Goal: Information Seeking & Learning: Learn about a topic

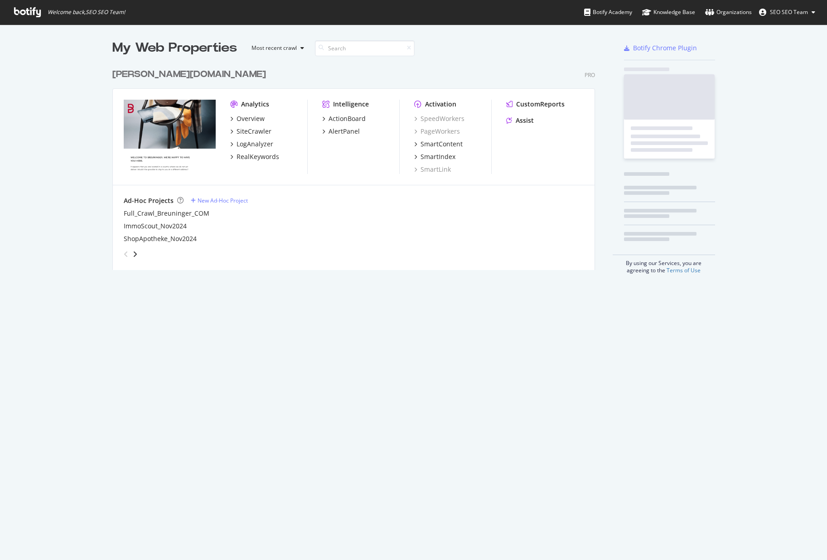
scroll to position [553, 813]
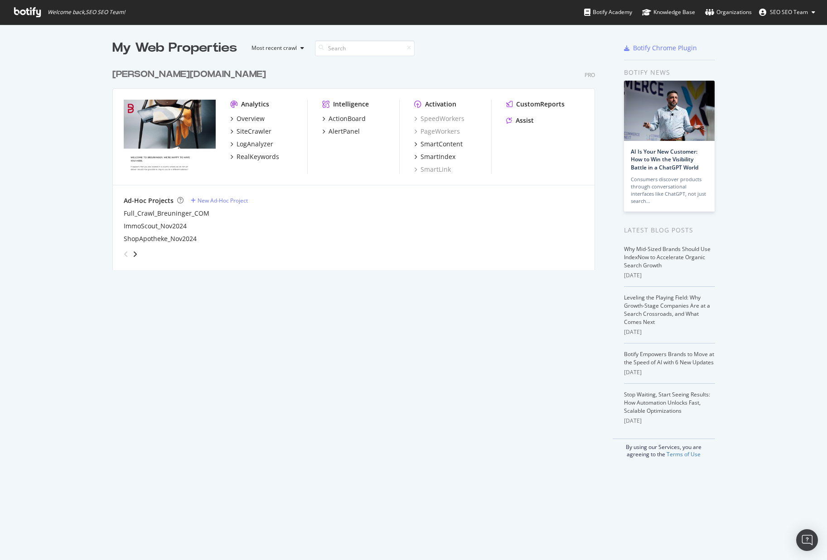
click at [265, 120] on div "Overview" at bounding box center [268, 118] width 77 height 9
click at [249, 118] on div "Overview" at bounding box center [251, 118] width 28 height 9
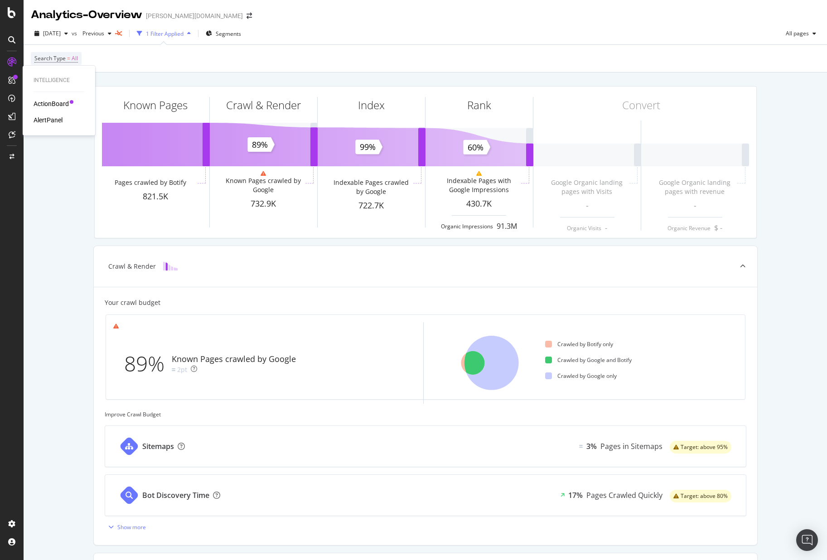
click at [46, 101] on div "ActionBoard" at bounding box center [51, 103] width 35 height 9
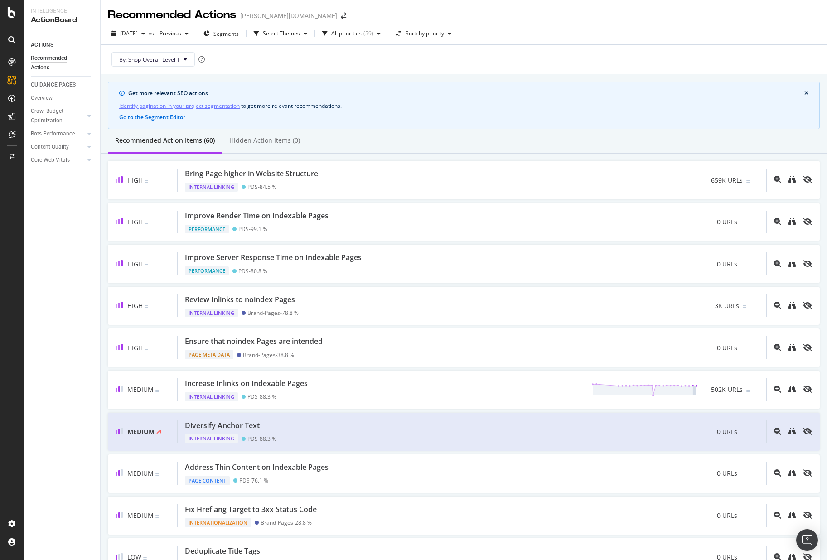
click at [321, 141] on div "Recommended Action Items (60) Hidden Action Items (0)" at bounding box center [464, 141] width 726 height 24
click at [40, 100] on div "Overview" at bounding box center [42, 98] width 22 height 10
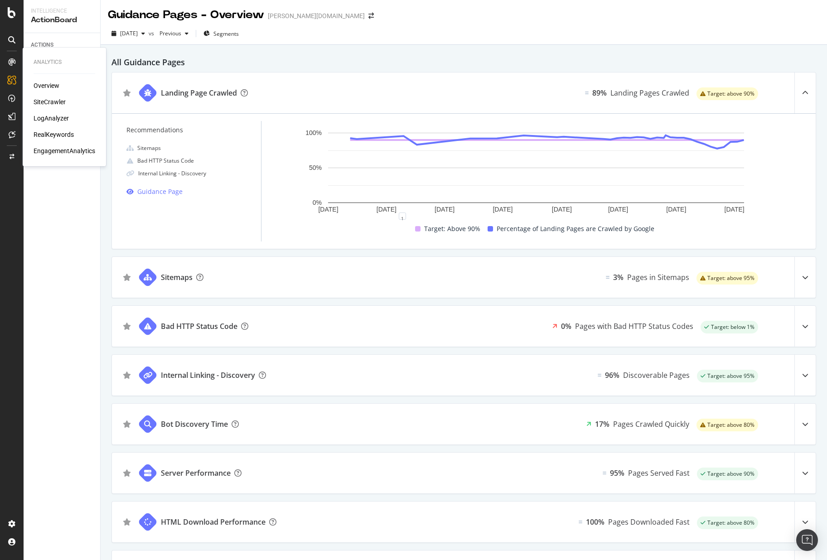
click at [41, 82] on div "Overview" at bounding box center [47, 85] width 26 height 9
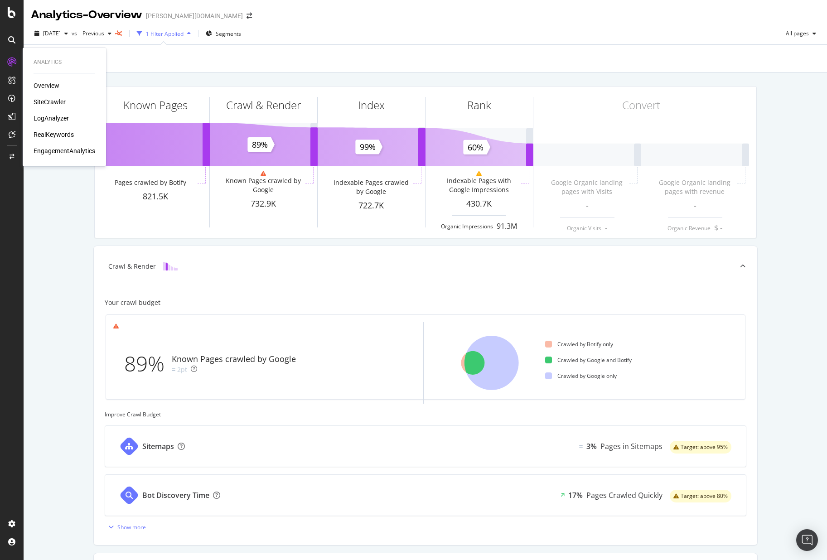
click at [53, 99] on div "SiteCrawler" at bounding box center [50, 101] width 32 height 9
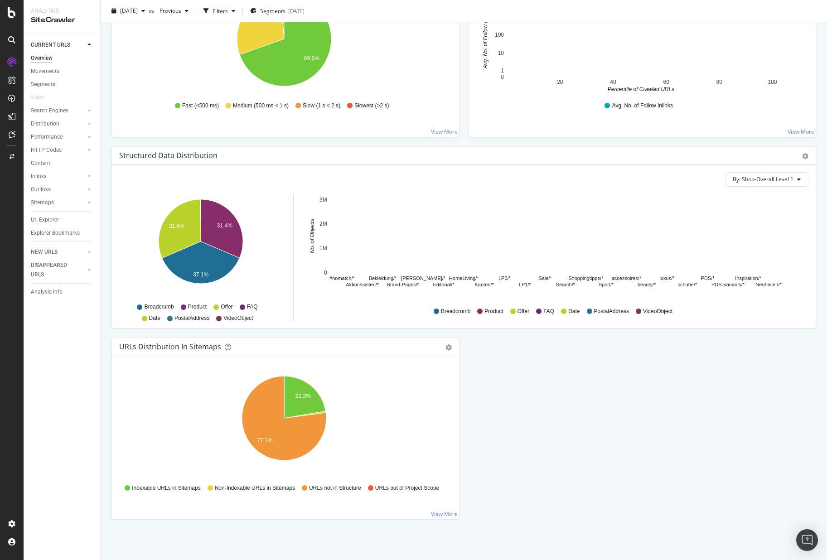
scroll to position [755, 0]
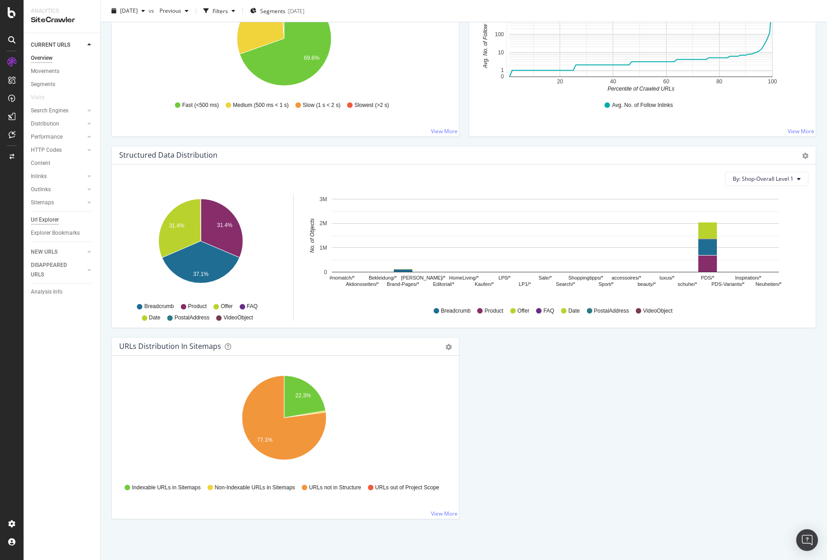
click at [54, 218] on div "Url Explorer" at bounding box center [45, 220] width 28 height 10
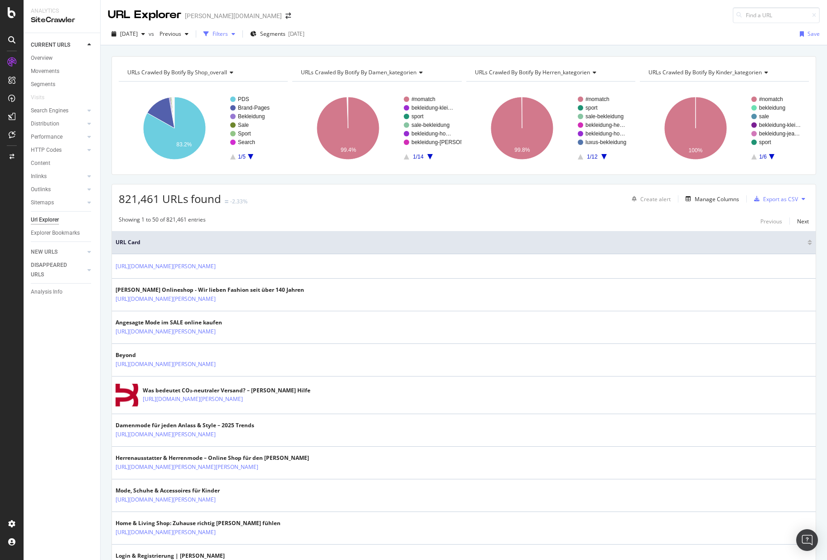
click at [209, 36] on icon "button" at bounding box center [205, 33] width 5 height 5
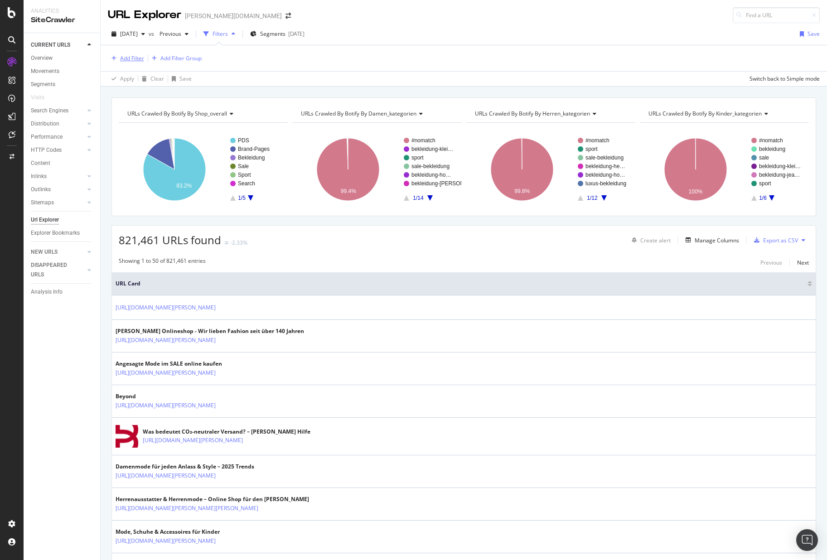
drag, startPoint x: 125, startPoint y: 67, endPoint x: 129, endPoint y: 63, distance: 5.5
click at [125, 67] on div "Add Filter Add Filter Group" at bounding box center [464, 58] width 712 height 26
click at [130, 62] on div "Add Filter" at bounding box center [132, 58] width 24 height 8
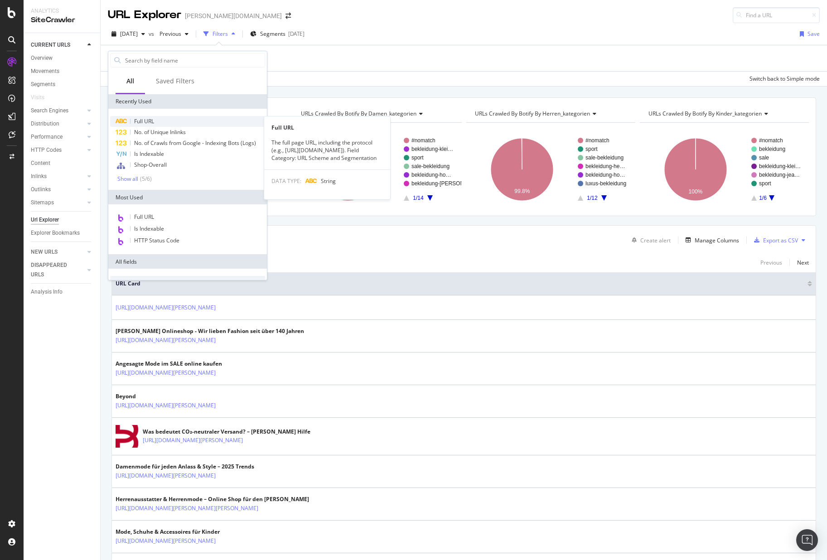
click at [147, 117] on span "Full URL" at bounding box center [144, 121] width 20 height 8
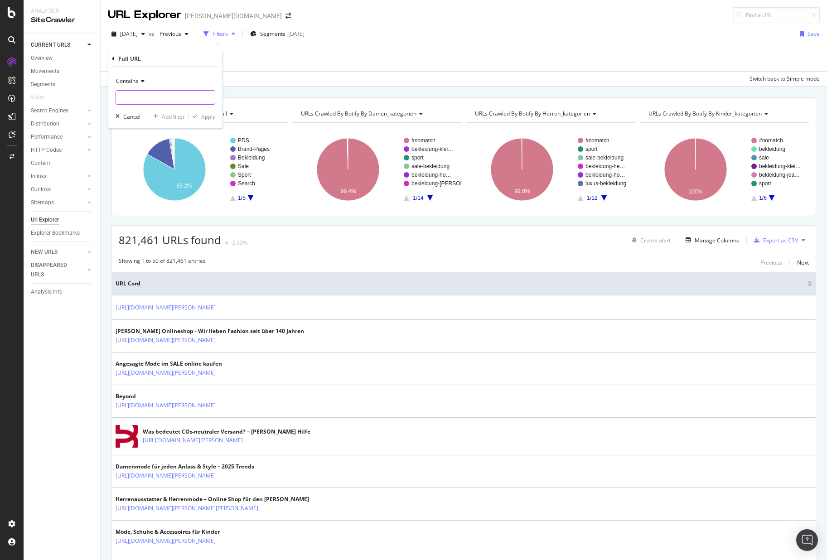
click at [189, 91] on input "text" at bounding box center [165, 97] width 99 height 15
type input "ch/fr"
click at [207, 111] on div "Contains ch/fr Cancel Add filter Apply" at bounding box center [165, 98] width 114 height 62
click at [206, 113] on div "Apply" at bounding box center [208, 117] width 14 height 8
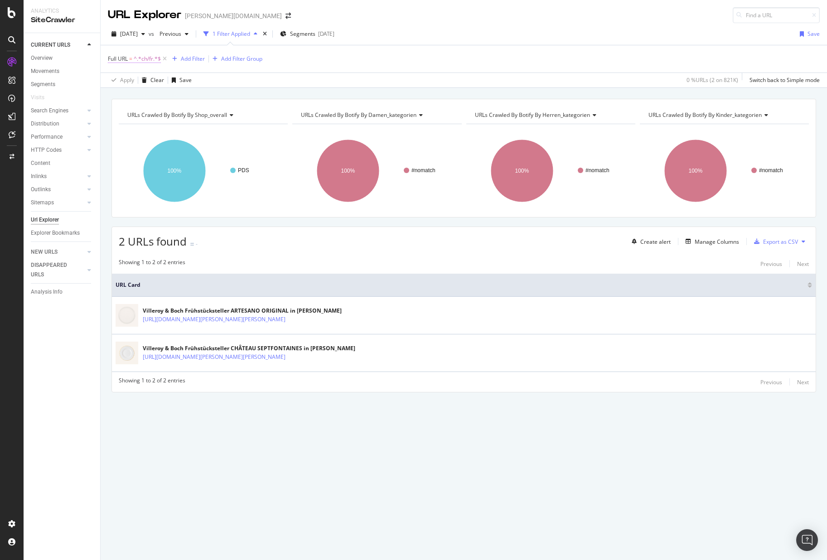
click at [151, 60] on span "^.*ch/fr.*$" at bounding box center [147, 59] width 27 height 13
drag, startPoint x: 134, startPoint y: 94, endPoint x: 84, endPoint y: 94, distance: 50.3
click at [84, 94] on body "Analytics SiteCrawler CURRENT URLS Overview Movements Segments Visits Search En…" at bounding box center [413, 280] width 827 height 560
drag, startPoint x: 154, startPoint y: 96, endPoint x: 159, endPoint y: 96, distance: 5.0
click at [155, 96] on input "ch/fr" at bounding box center [159, 96] width 86 height 15
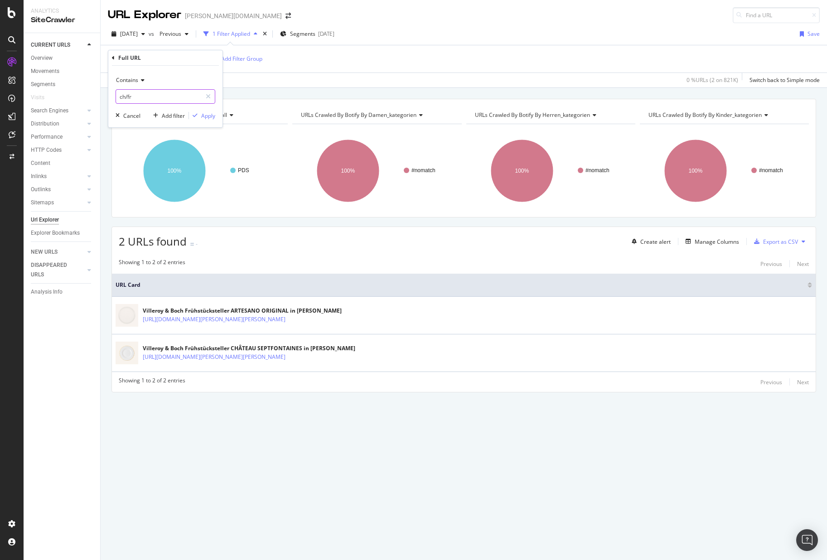
drag, startPoint x: 110, startPoint y: 95, endPoint x: 79, endPoint y: 93, distance: 30.9
click at [79, 93] on body "Analytics SiteCrawler CURRENT URLS Overview Movements Segments Visits Search En…" at bounding box center [413, 280] width 827 height 560
drag, startPoint x: 151, startPoint y: 98, endPoint x: 110, endPoint y: 97, distance: 41.3
click at [110, 97] on div "Contains ch/fr Cancel Add filter Apply" at bounding box center [165, 97] width 114 height 62
paste input "/"
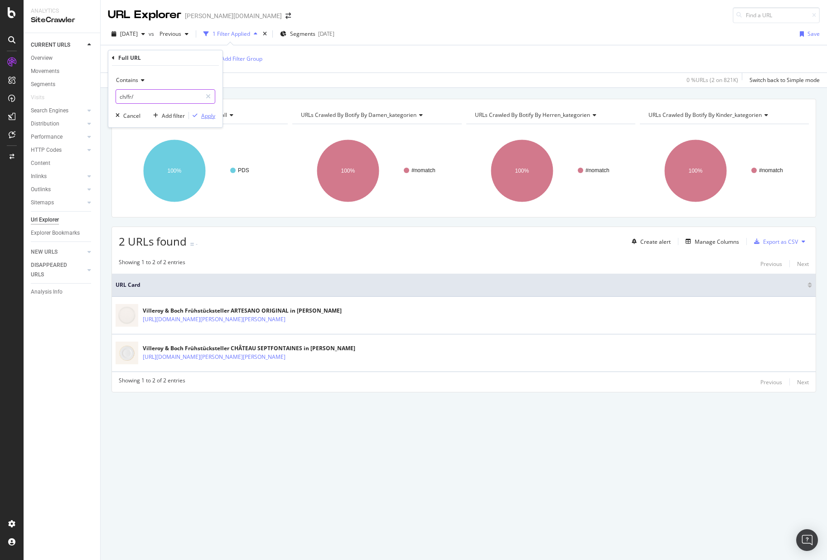
type input "ch/fr/"
click at [213, 119] on div "Apply" at bounding box center [208, 116] width 14 height 8
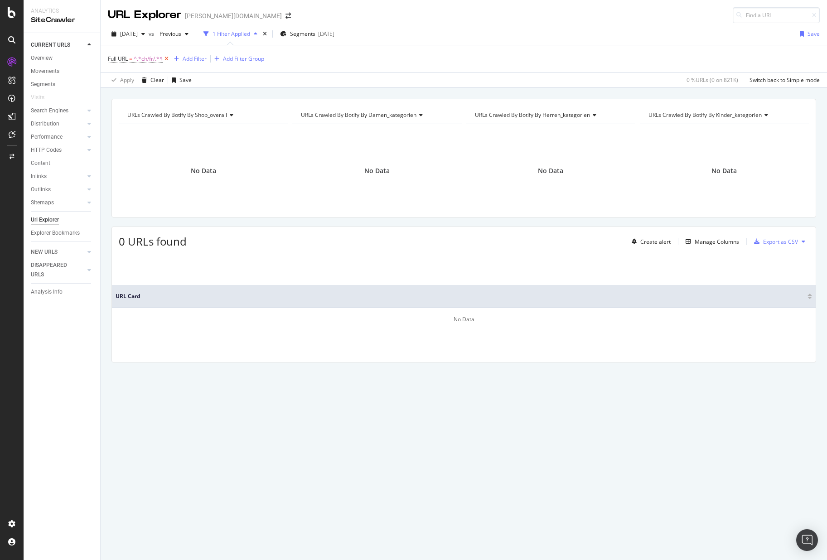
click at [168, 58] on icon at bounding box center [167, 58] width 8 height 9
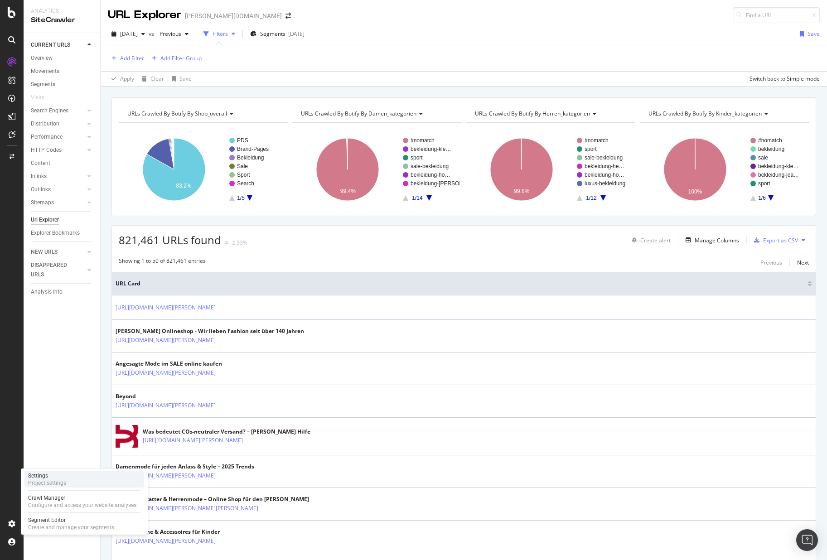
click at [47, 481] on div "Project settings" at bounding box center [47, 482] width 38 height 7
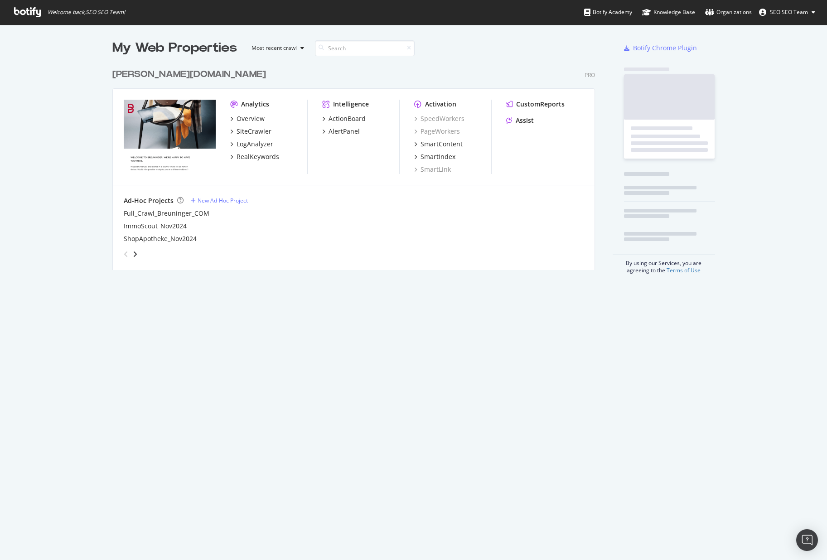
scroll to position [206, 483]
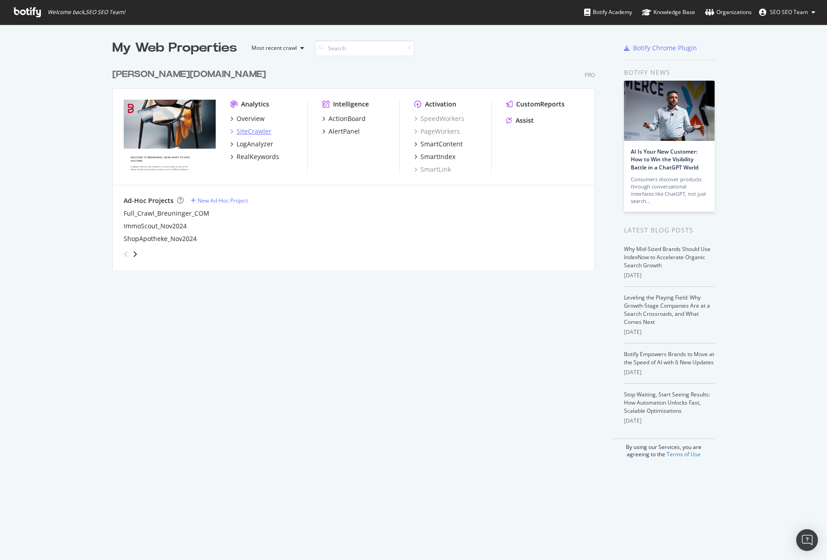
click at [251, 131] on div "SiteCrawler" at bounding box center [254, 131] width 35 height 9
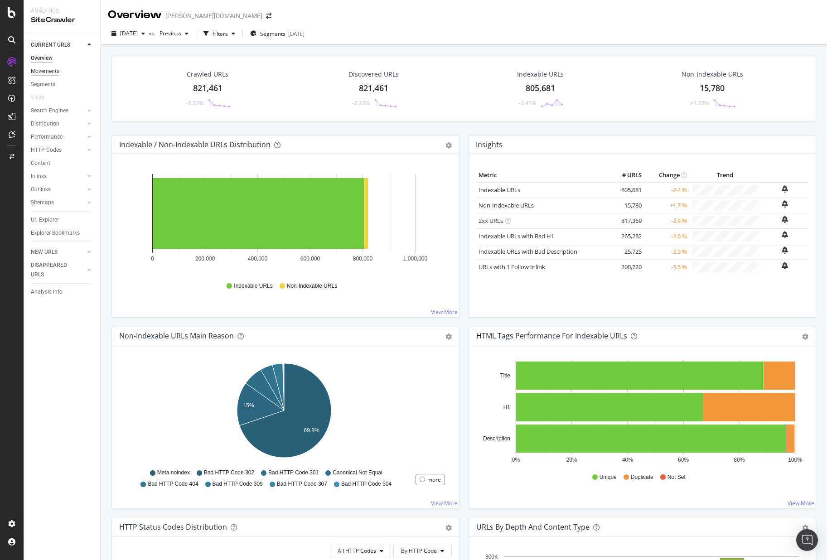
click at [50, 73] on div "Movements" at bounding box center [45, 72] width 29 height 10
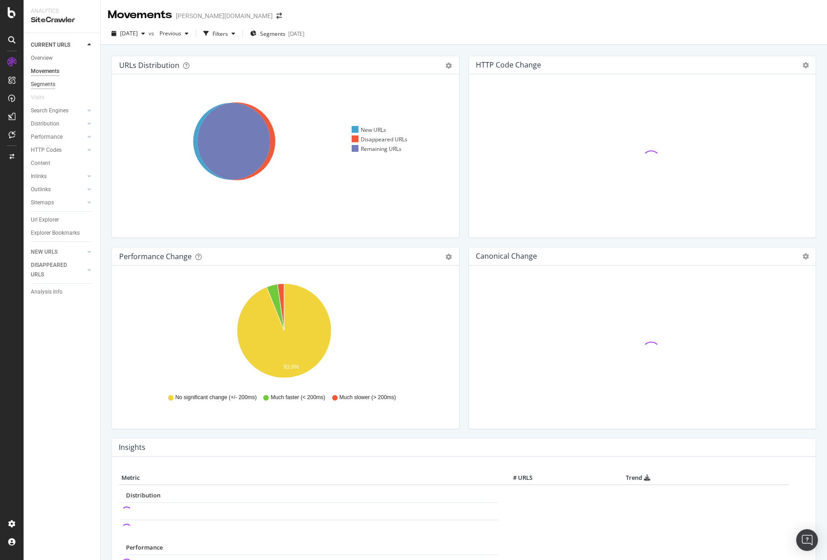
click at [45, 82] on div "Segments" at bounding box center [43, 85] width 24 height 10
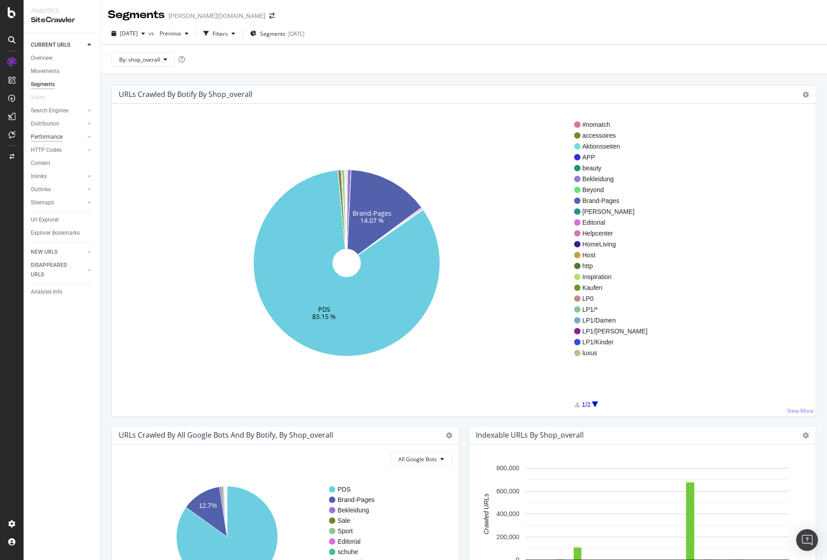
click at [42, 133] on div "Performance" at bounding box center [47, 137] width 32 height 10
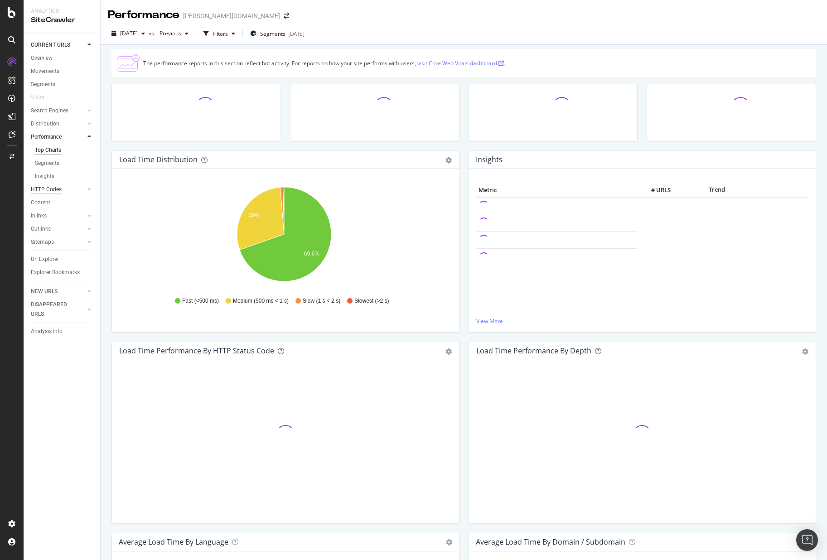
click at [39, 185] on div "HTTP Codes" at bounding box center [46, 190] width 31 height 10
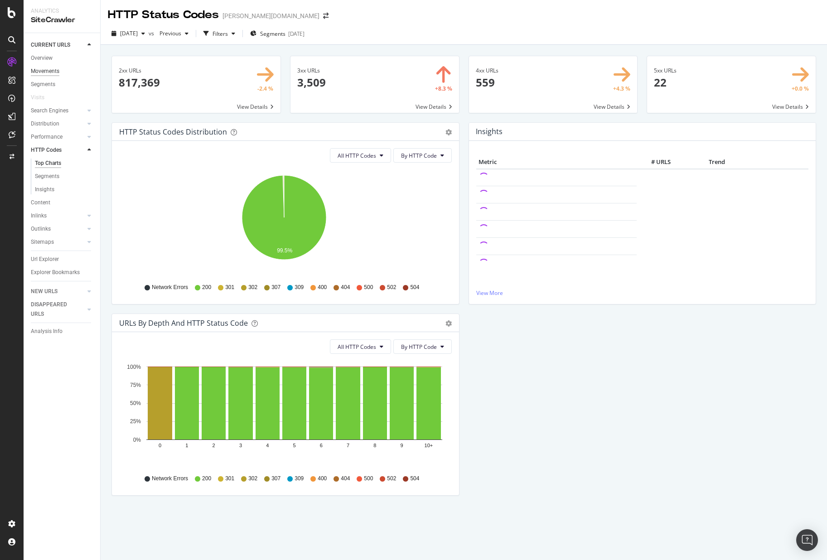
click at [53, 73] on div "Movements" at bounding box center [45, 72] width 29 height 10
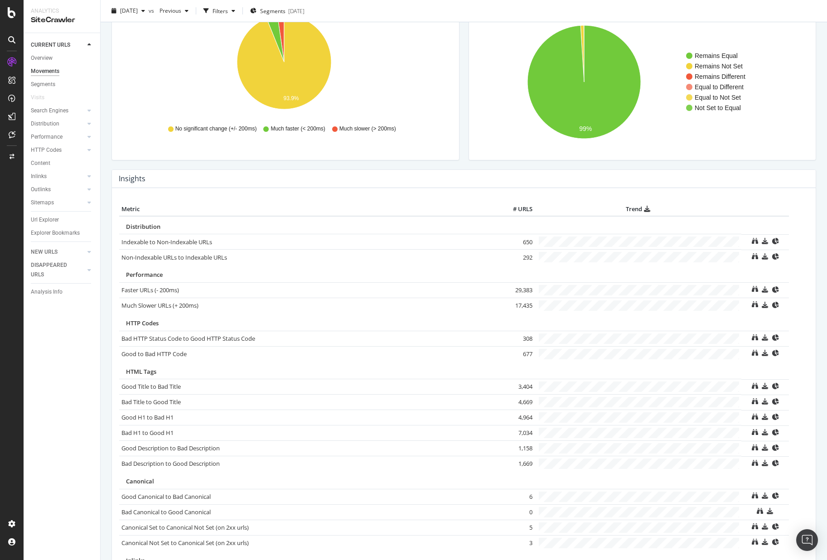
scroll to position [47, 0]
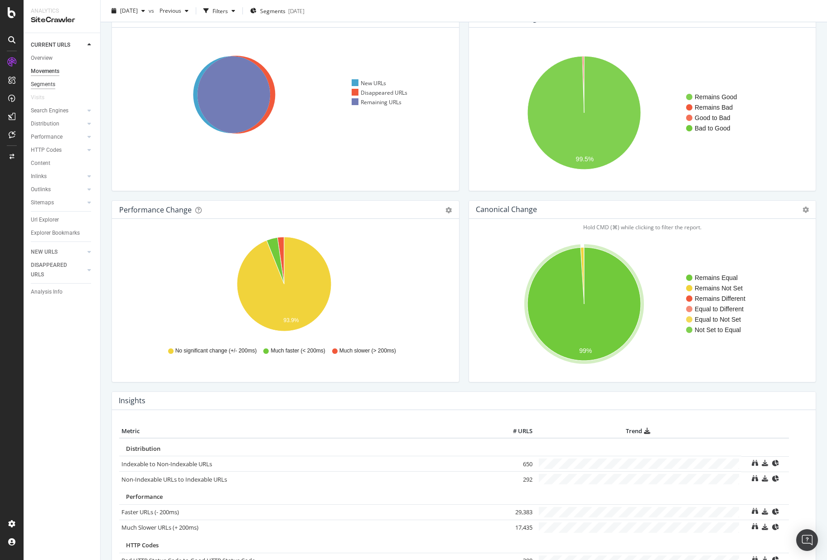
click at [49, 82] on div "Segments" at bounding box center [43, 85] width 24 height 10
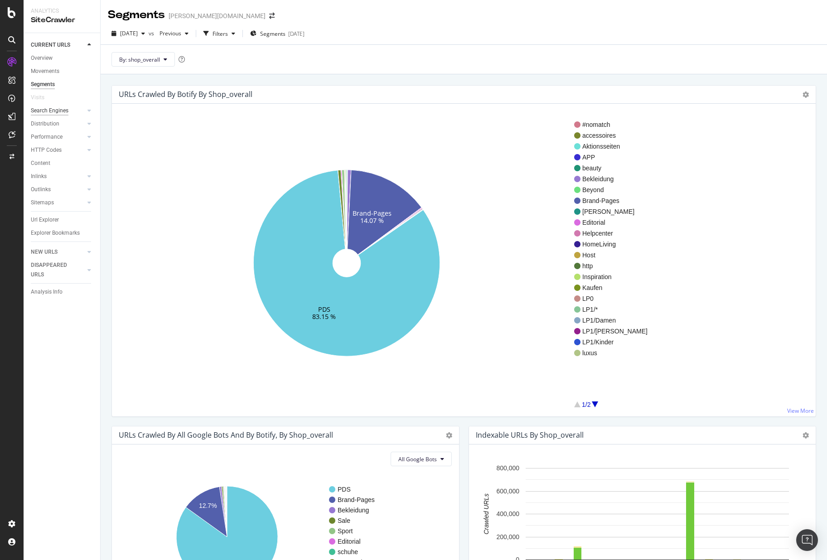
click at [48, 111] on div "Search Engines" at bounding box center [50, 111] width 38 height 10
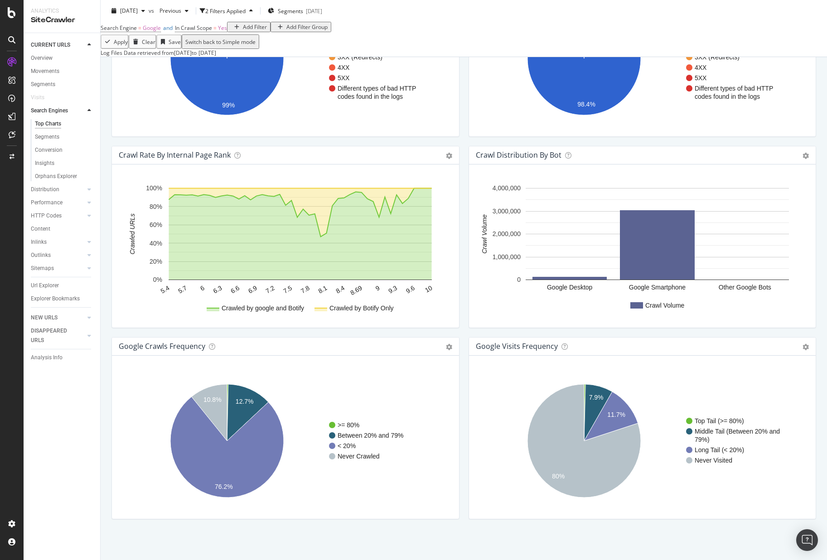
scroll to position [876, 0]
click at [45, 190] on div "Distribution" at bounding box center [45, 190] width 29 height 10
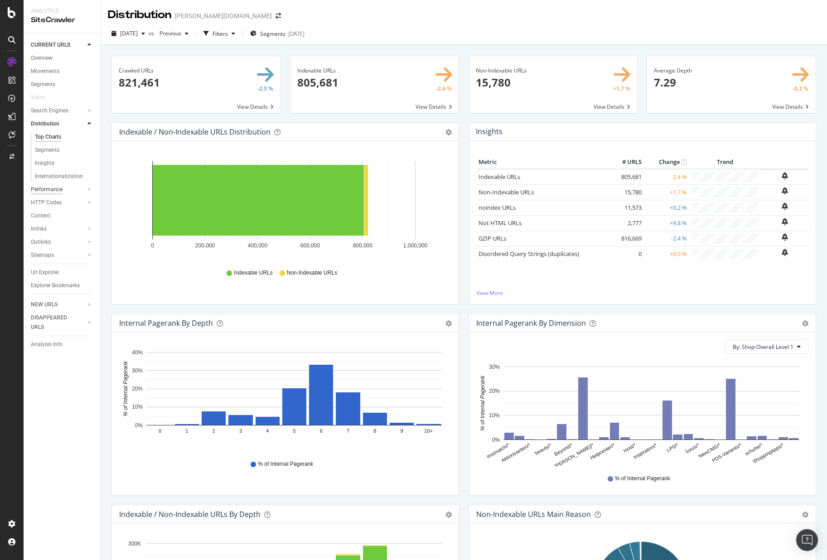
click at [43, 192] on div "Performance" at bounding box center [47, 190] width 32 height 10
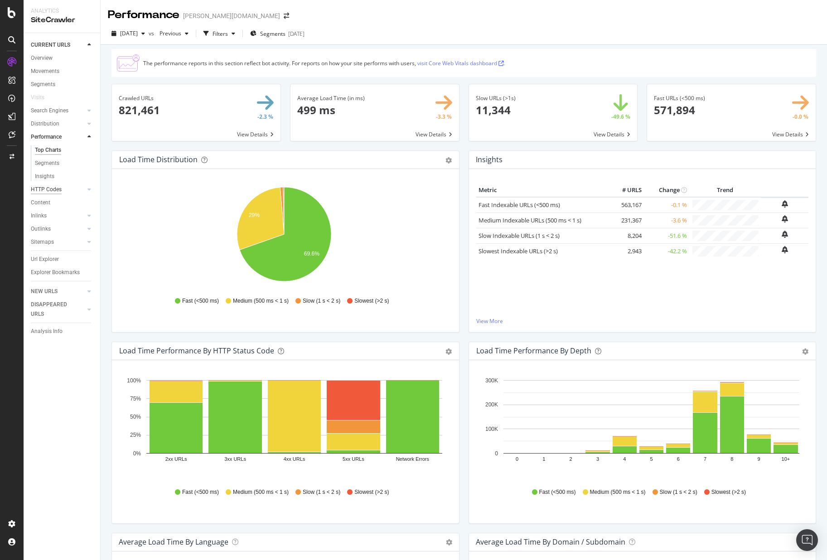
click at [47, 193] on div "HTTP Codes" at bounding box center [46, 190] width 31 height 10
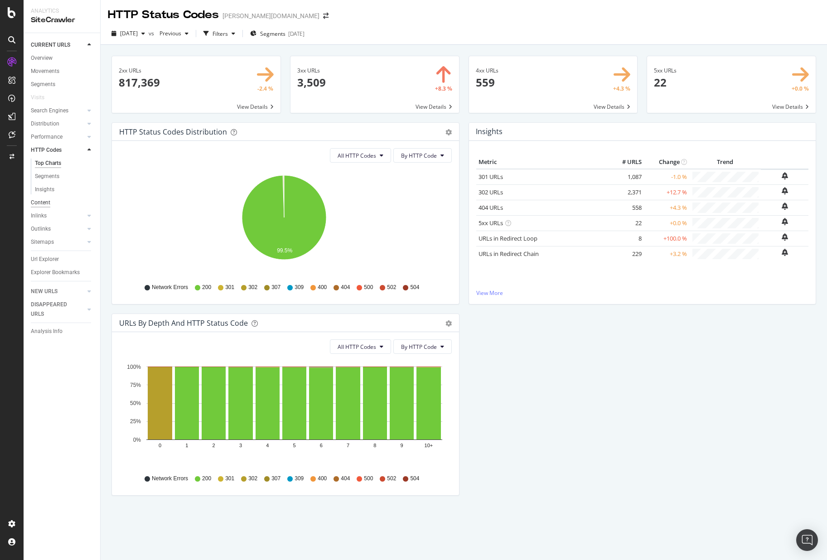
click at [40, 202] on div "Content" at bounding box center [40, 203] width 19 height 10
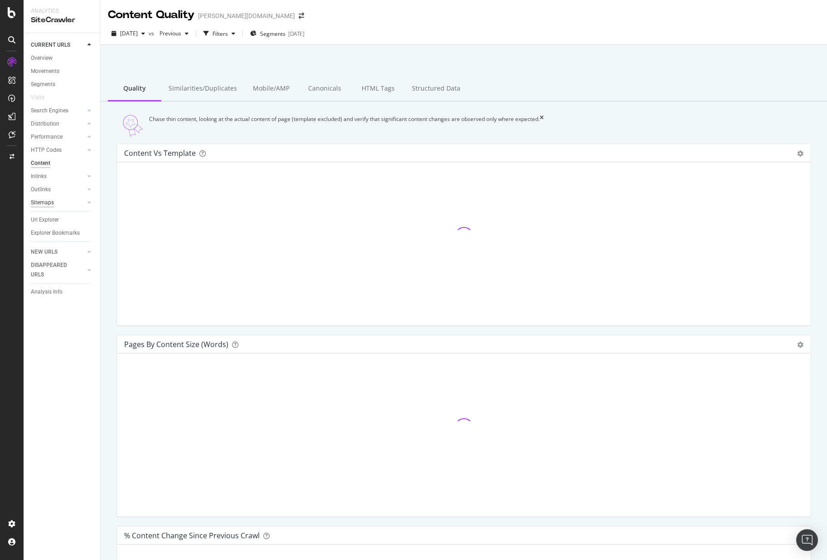
click at [44, 198] on div "Sitemaps" at bounding box center [42, 203] width 23 height 10
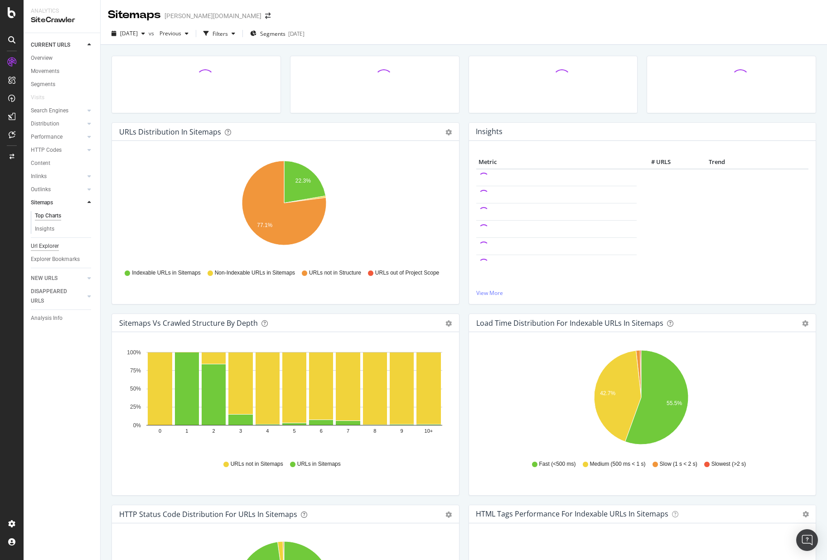
click at [53, 249] on div "Url Explorer" at bounding box center [45, 247] width 28 height 10
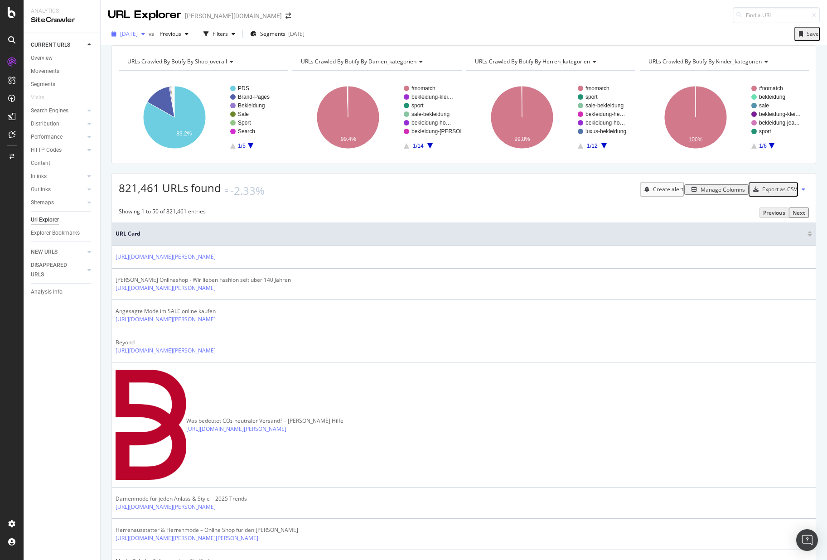
click at [125, 33] on span "[DATE]" at bounding box center [129, 34] width 18 height 8
click at [444, 17] on div "URL Explorer breuninger.com" at bounding box center [464, 11] width 726 height 23
click at [209, 31] on icon "button" at bounding box center [205, 33] width 5 height 5
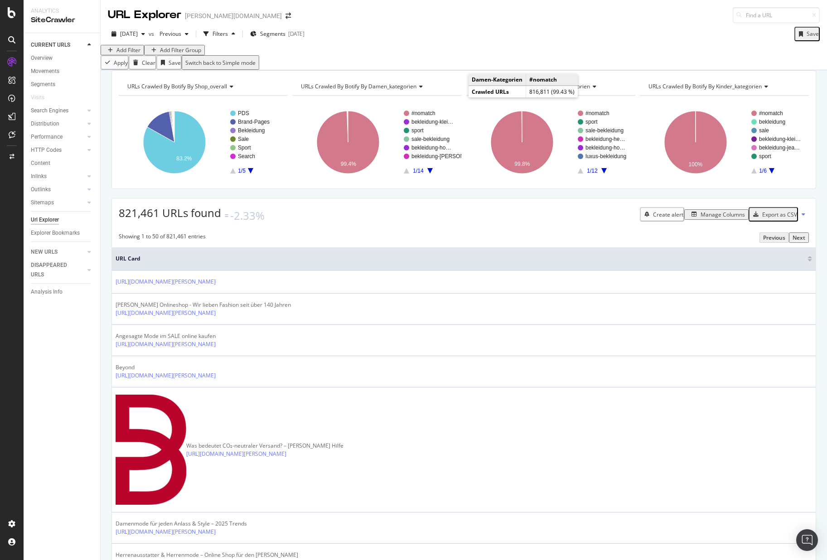
click at [138, 54] on div "Add Filter" at bounding box center [128, 50] width 24 height 8
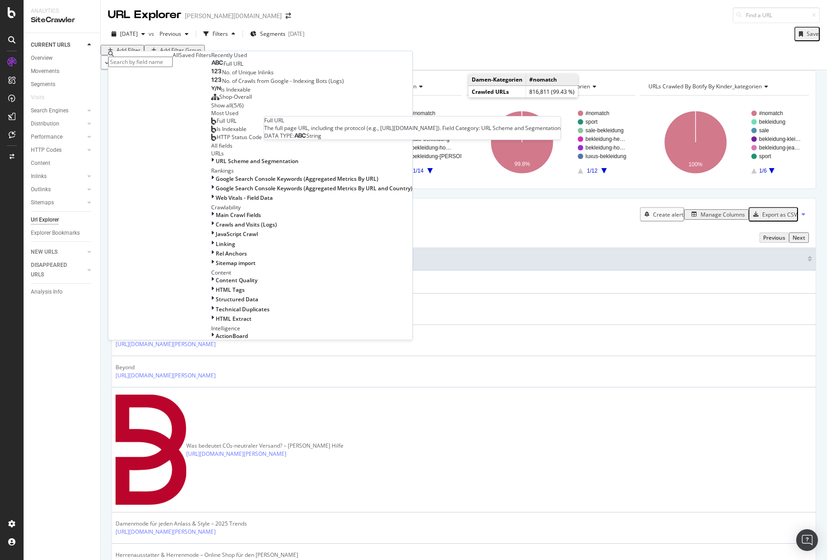
click at [211, 68] on div "Full URL" at bounding box center [227, 63] width 32 height 7
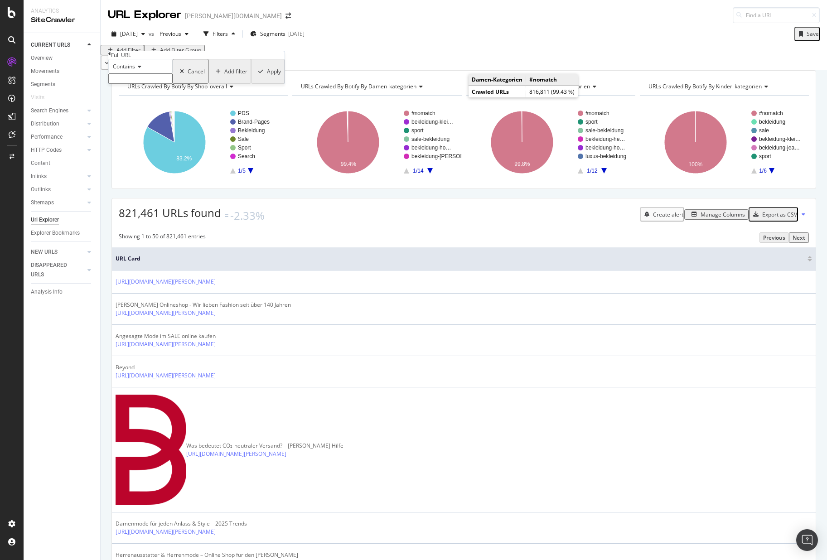
click at [173, 84] on input "text" at bounding box center [140, 78] width 64 height 10
type input "ch/fr"
click at [267, 78] on div "Apply" at bounding box center [274, 74] width 14 height 8
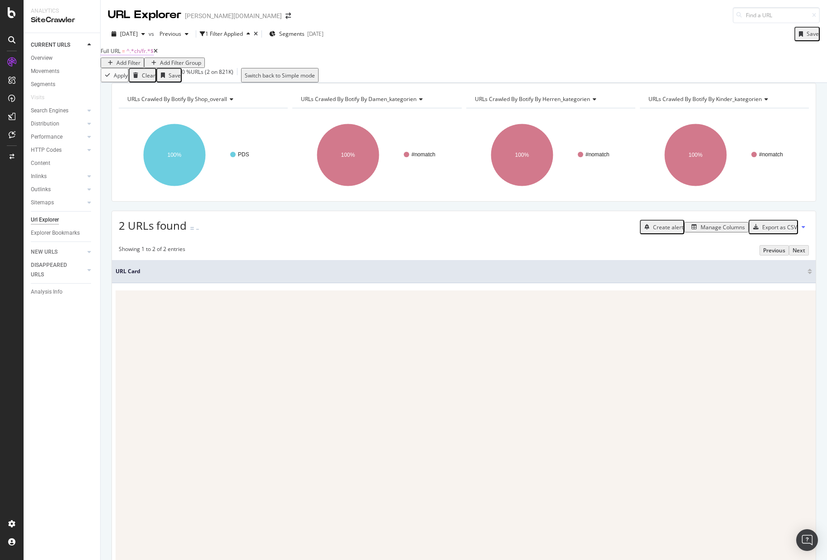
click at [148, 55] on span "^.*ch/fr.*$" at bounding box center [139, 51] width 27 height 8
click at [121, 83] on input "ch/fr" at bounding box center [140, 78] width 64 height 10
type input "fr/ch"
click at [267, 77] on div "Apply" at bounding box center [274, 73] width 14 height 8
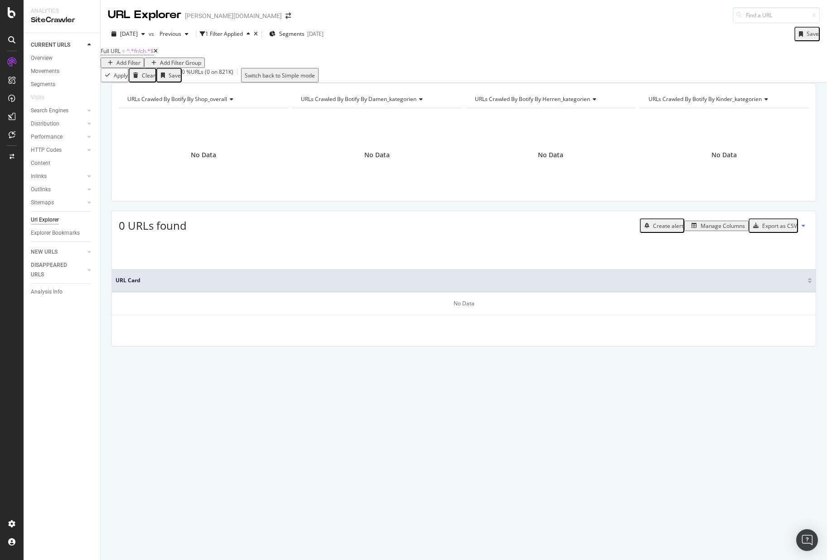
click at [158, 54] on icon at bounding box center [156, 50] width 4 height 5
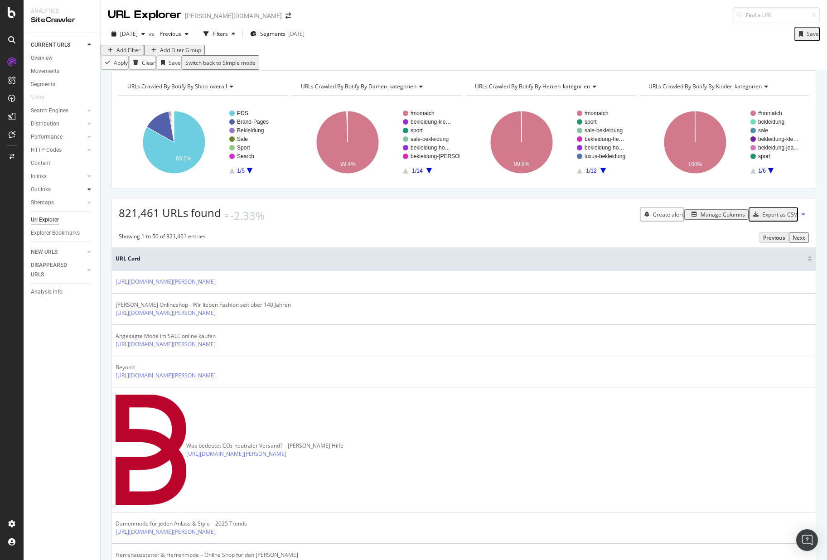
click at [87, 185] on div at bounding box center [89, 189] width 9 height 9
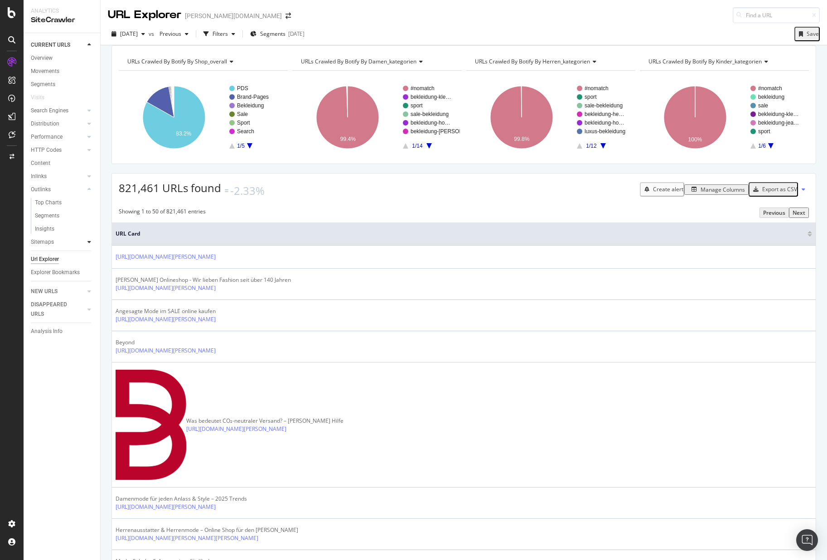
click at [90, 240] on icon at bounding box center [89, 241] width 4 height 5
click at [41, 193] on div "Outlinks" at bounding box center [41, 190] width 20 height 10
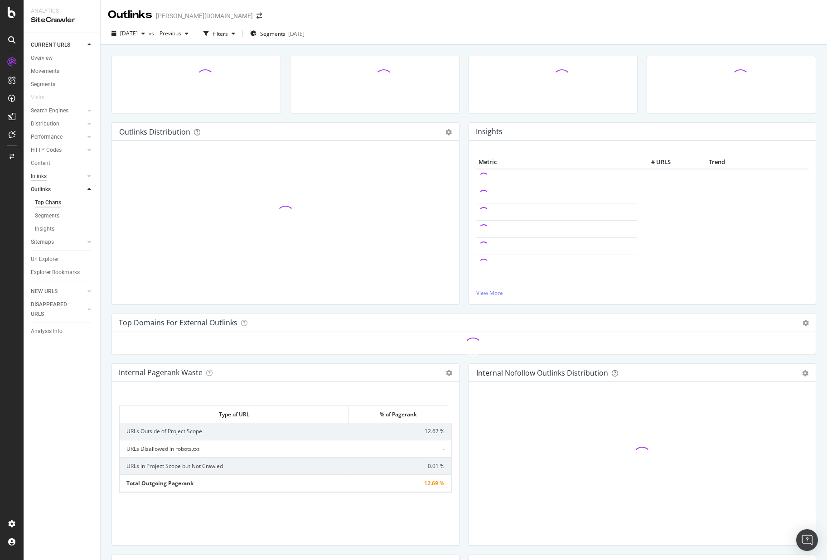
click at [39, 174] on div "Inlinks" at bounding box center [39, 177] width 16 height 10
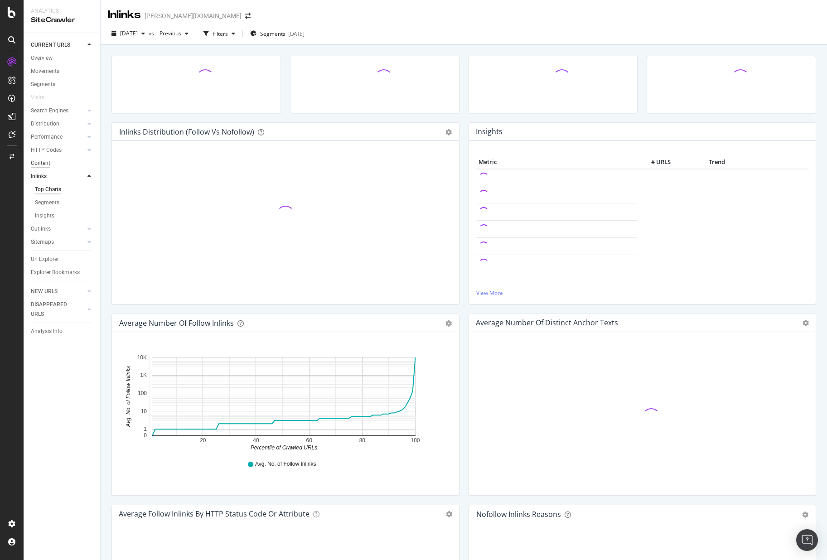
click at [45, 161] on div "Content" at bounding box center [40, 164] width 19 height 10
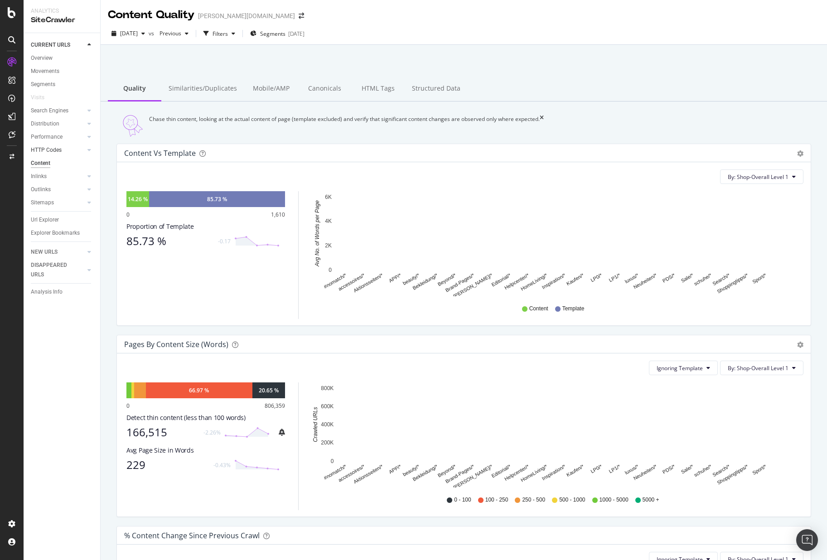
click at [62, 150] on link "HTTP Codes" at bounding box center [58, 150] width 54 height 10
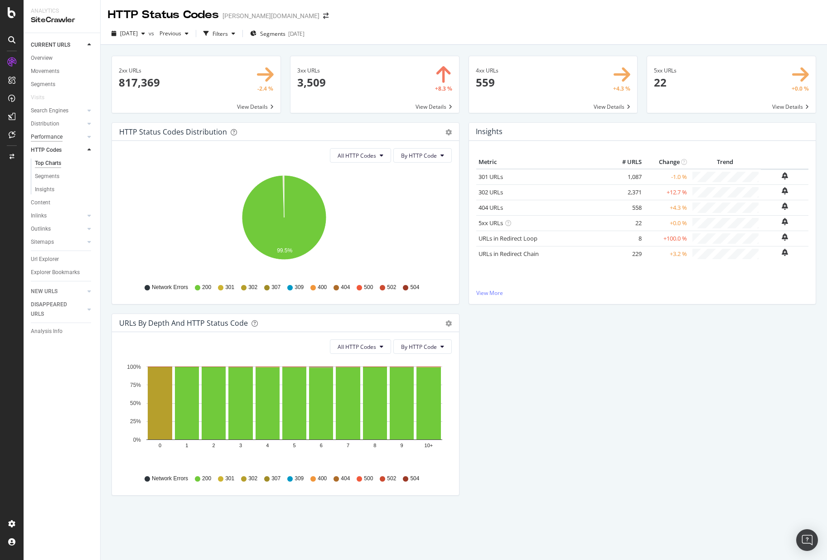
click at [58, 137] on div "Performance" at bounding box center [47, 137] width 32 height 10
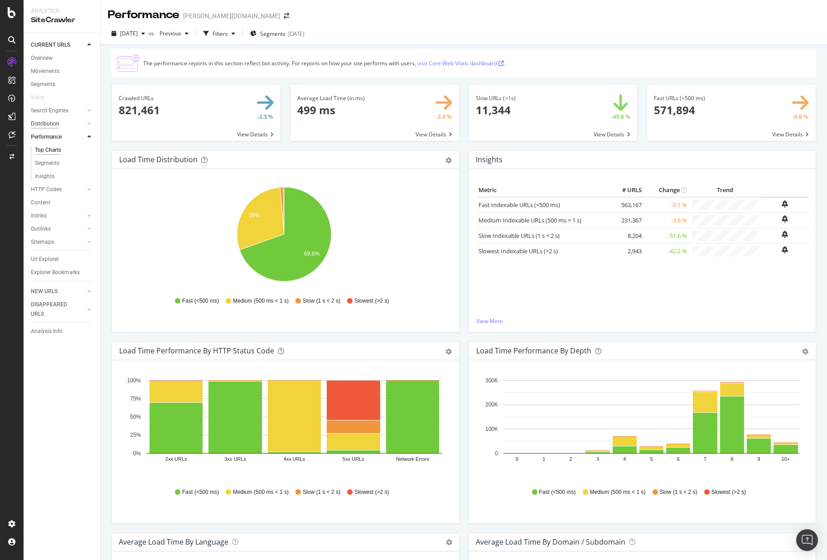
click at [56, 125] on div "Distribution" at bounding box center [45, 124] width 29 height 10
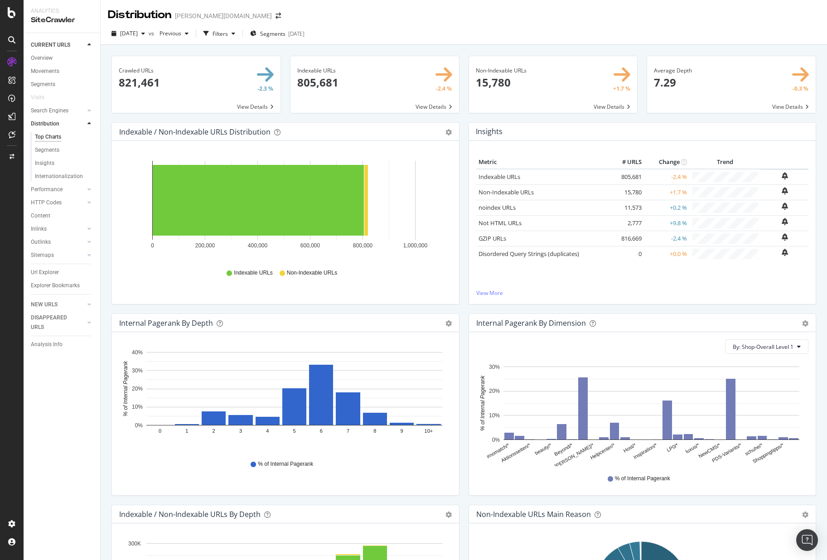
click at [53, 145] on div "Segments" at bounding box center [65, 150] width 69 height 13
click at [52, 150] on div "Segments" at bounding box center [47, 150] width 24 height 10
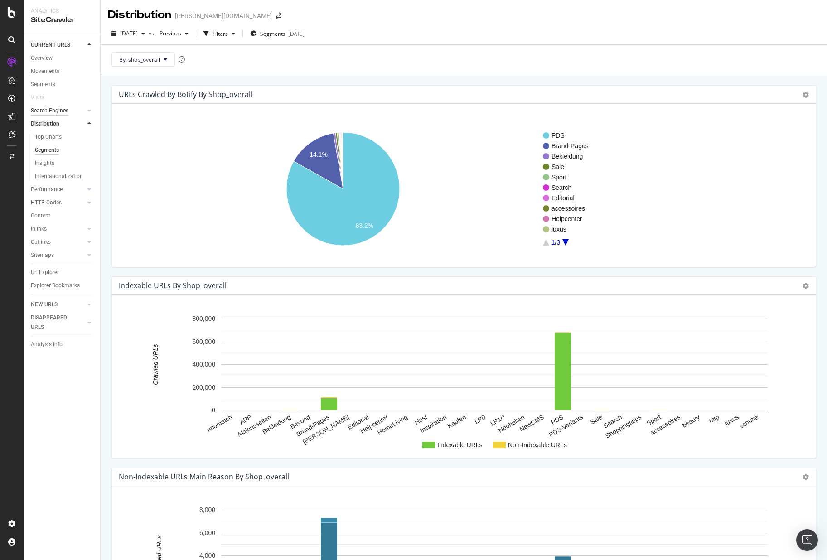
click at [54, 111] on div "Search Engines" at bounding box center [50, 111] width 38 height 10
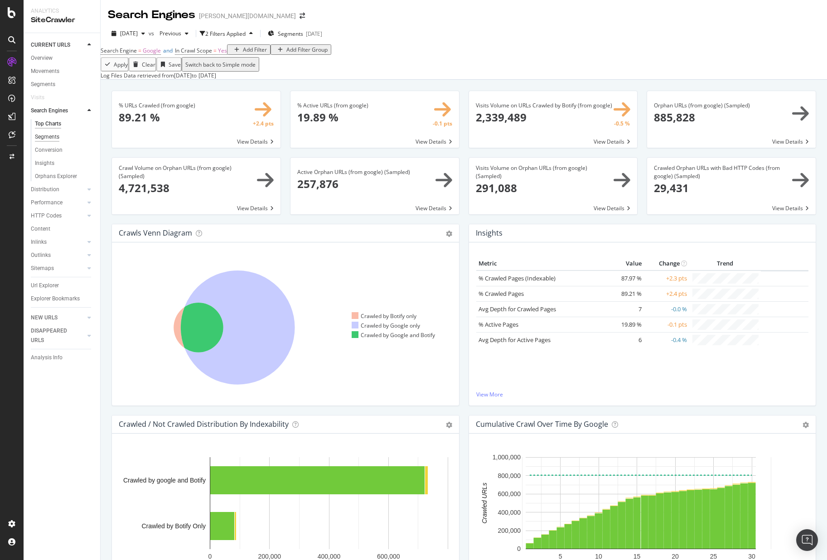
click at [55, 138] on div "Segments" at bounding box center [47, 137] width 24 height 10
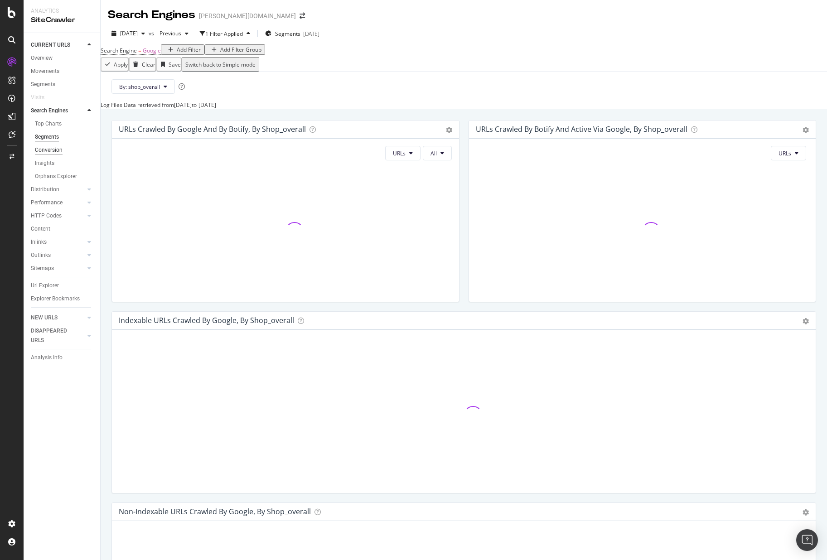
click at [53, 151] on div "Conversion" at bounding box center [49, 150] width 28 height 10
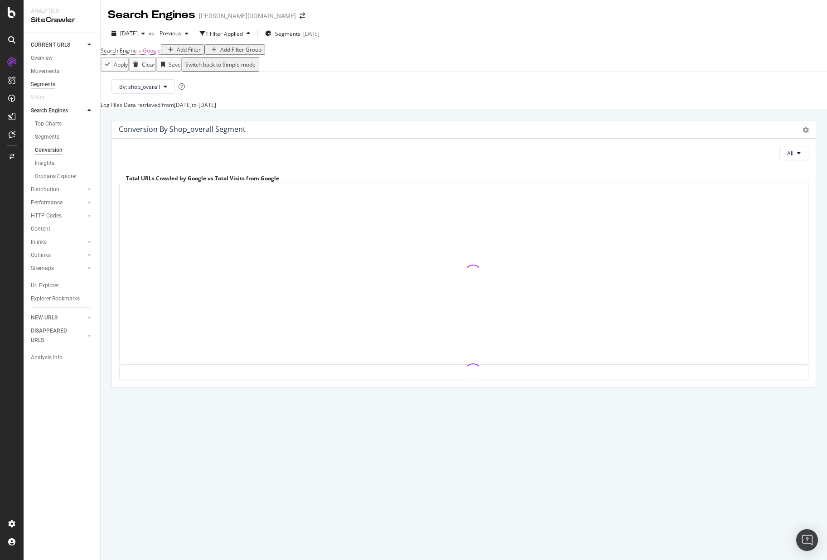
click at [50, 84] on div "Segments" at bounding box center [43, 85] width 24 height 10
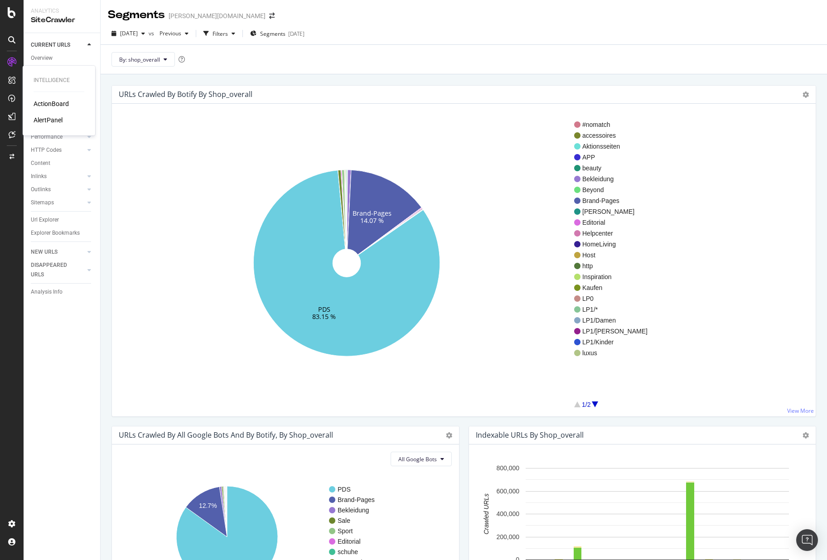
click at [48, 120] on div "AlertPanel" at bounding box center [48, 120] width 29 height 9
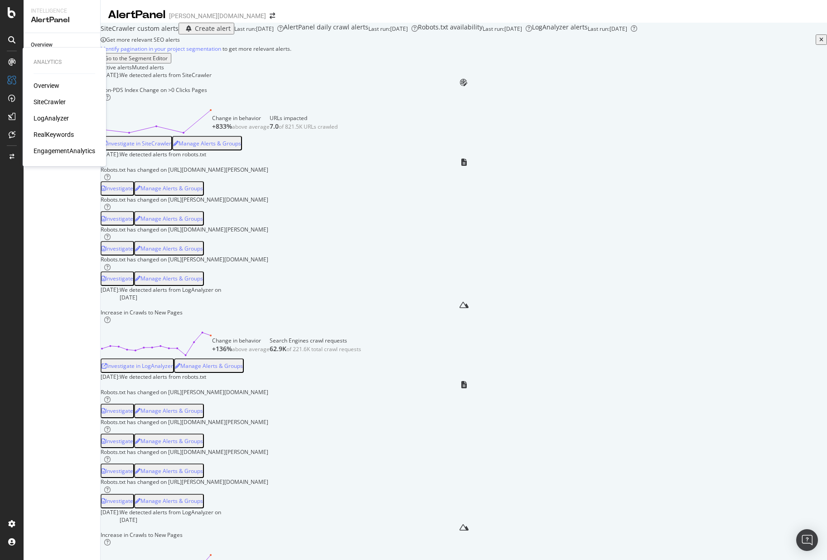
click at [43, 136] on div "RealKeywords" at bounding box center [54, 134] width 40 height 9
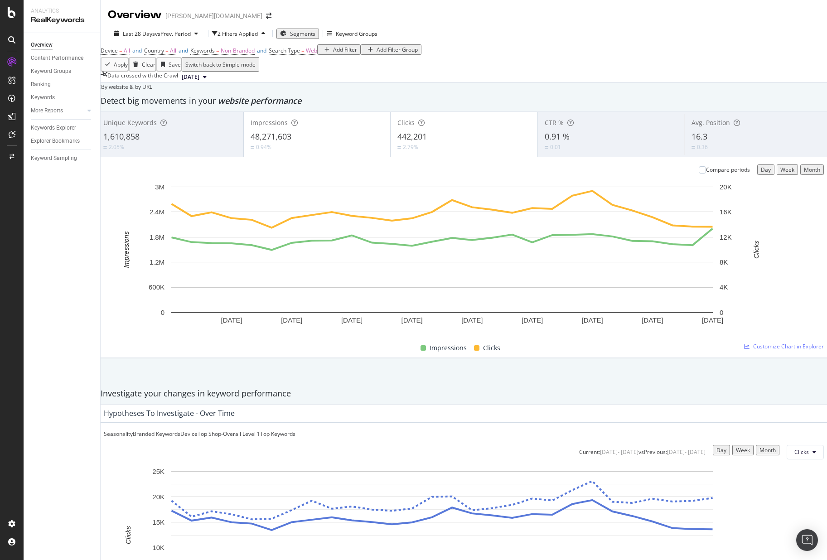
click at [202, 143] on div "1,610,858" at bounding box center [169, 137] width 133 height 12
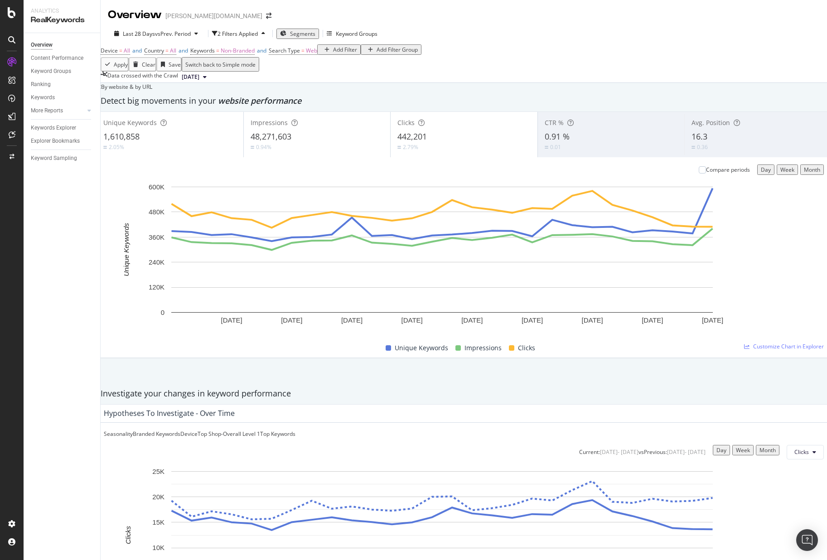
click at [288, 127] on span "Impressions" at bounding box center [269, 122] width 37 height 9
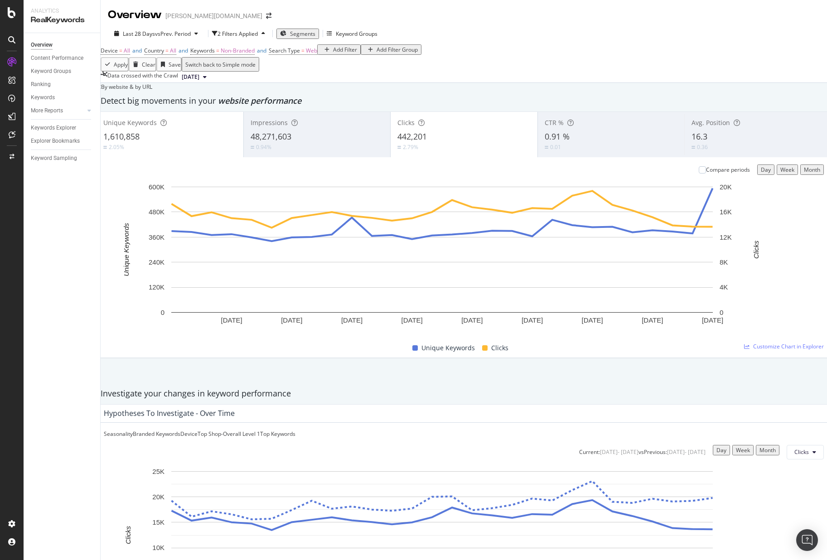
click at [440, 155] on div "Clicks 442,201 2.79%" at bounding box center [464, 134] width 147 height 41
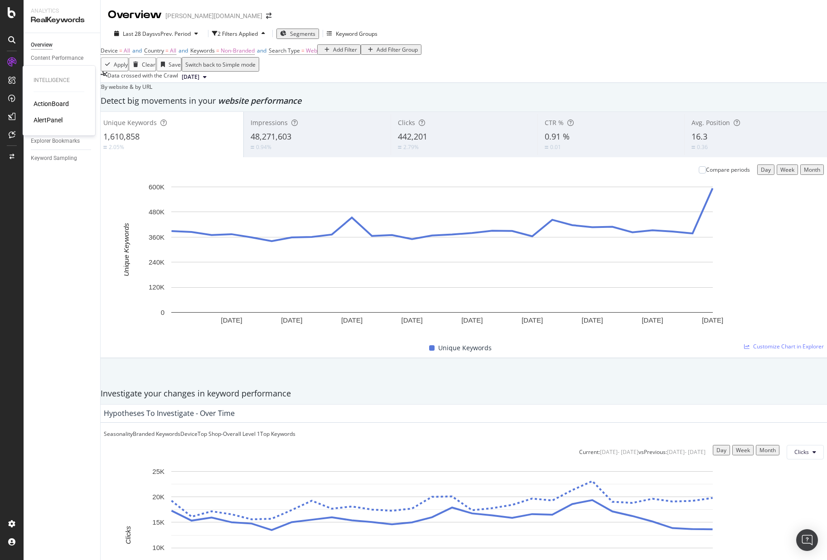
click at [51, 116] on div "AlertPanel" at bounding box center [48, 120] width 29 height 9
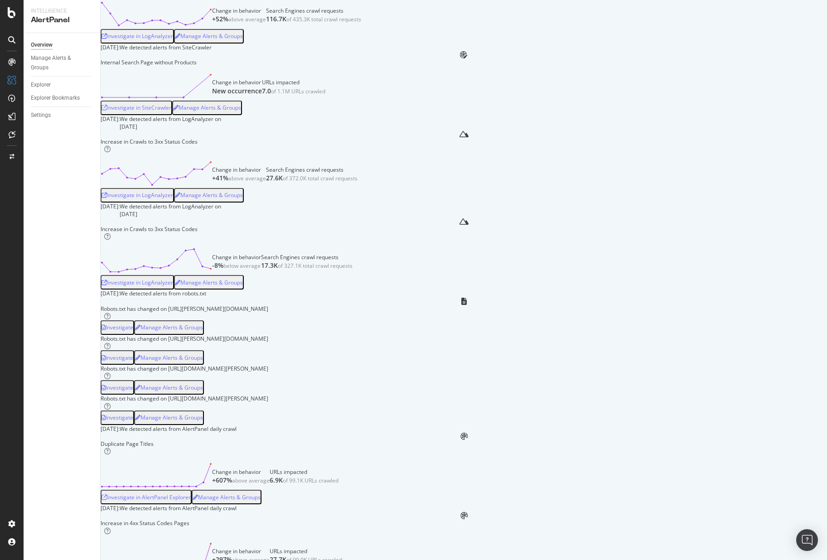
scroll to position [866, 0]
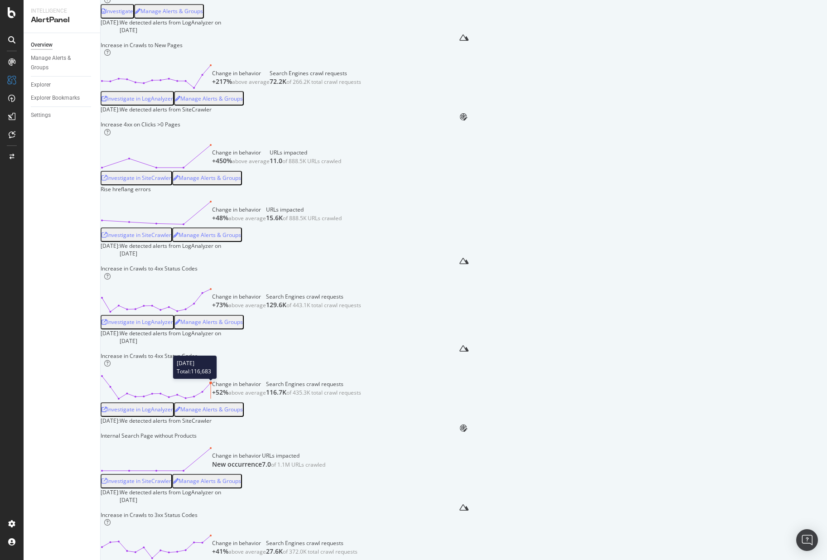
scroll to position [0, 0]
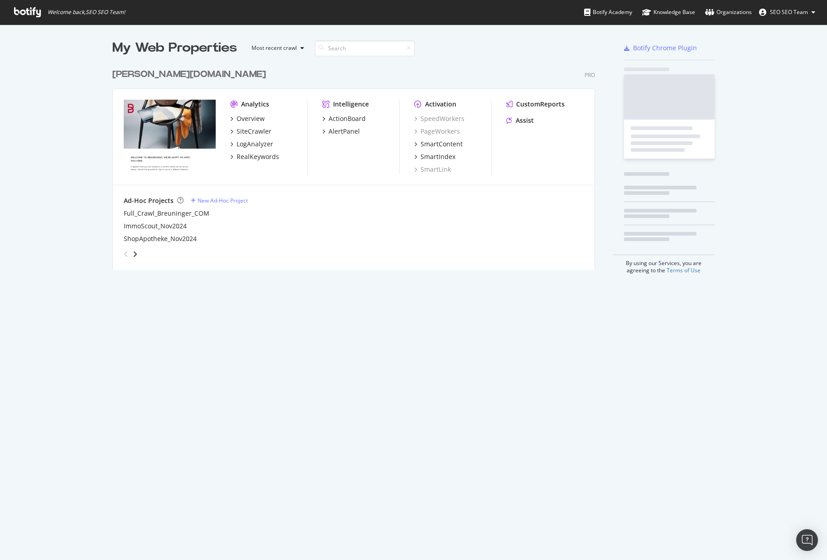
scroll to position [206, 483]
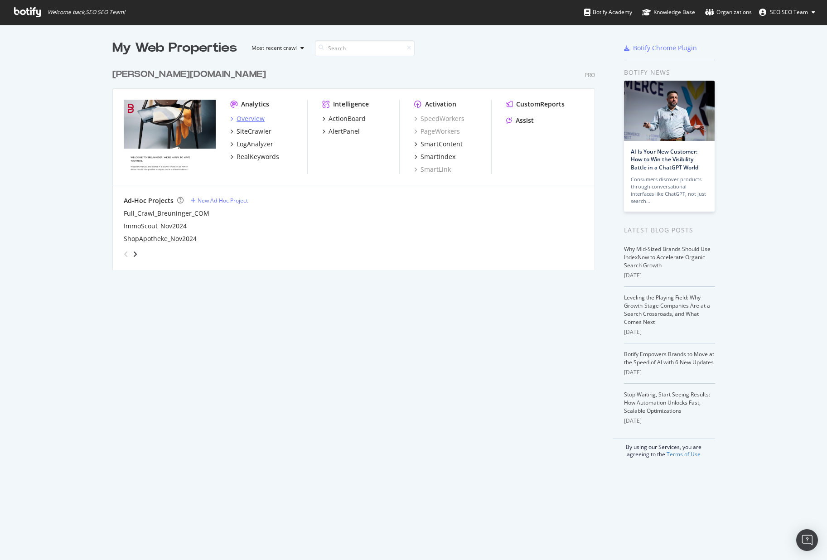
click at [254, 120] on div "Overview" at bounding box center [251, 118] width 28 height 9
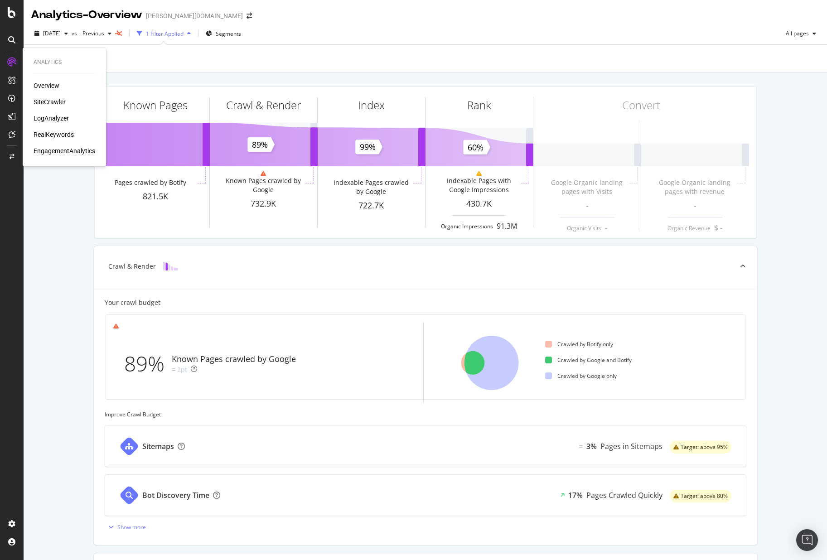
click at [50, 117] on div "LogAnalyzer" at bounding box center [51, 118] width 35 height 9
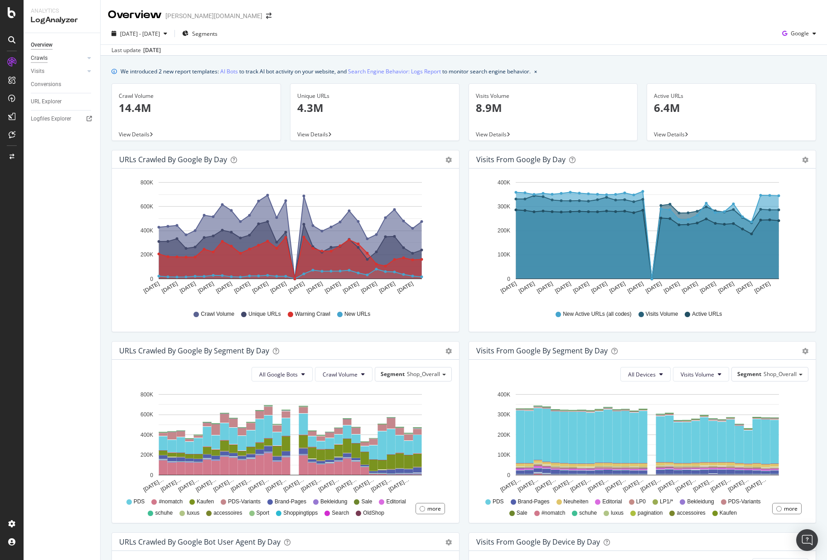
click at [40, 59] on div "Crawls" at bounding box center [39, 58] width 17 height 10
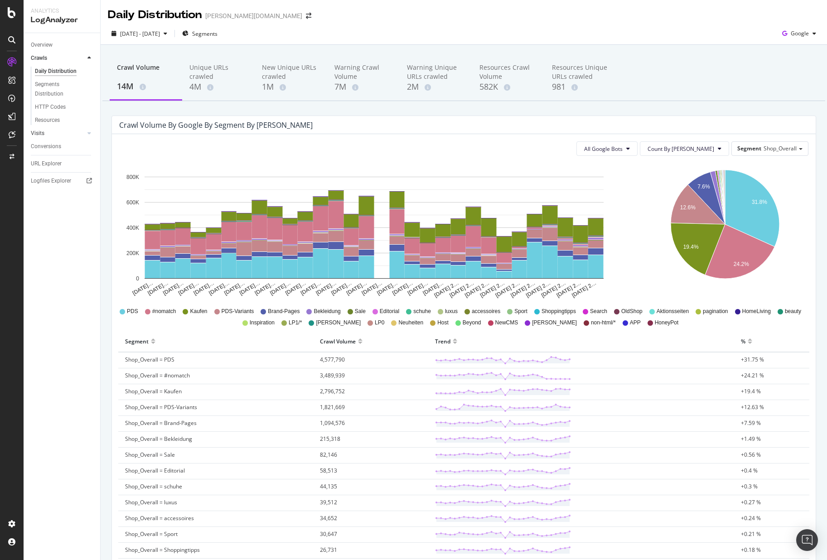
click at [51, 136] on link "Visits" at bounding box center [58, 134] width 54 height 10
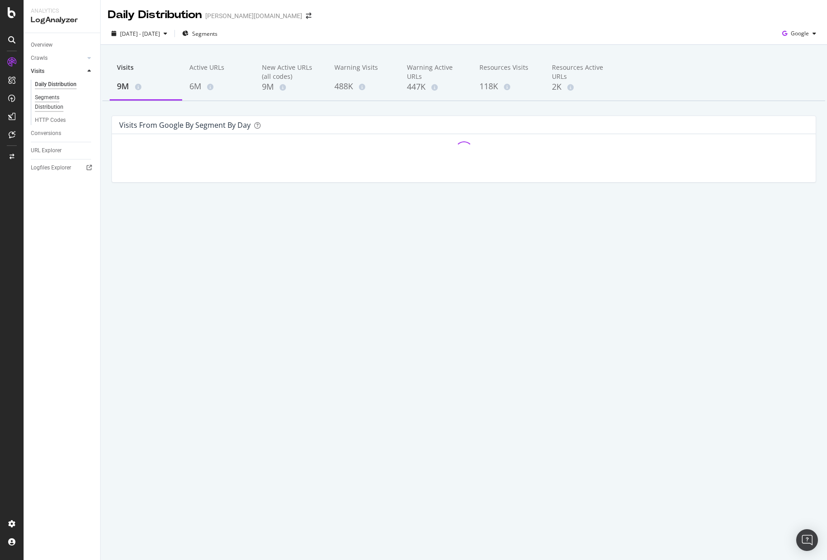
click at [42, 102] on div "Segments Distribution" at bounding box center [60, 102] width 50 height 19
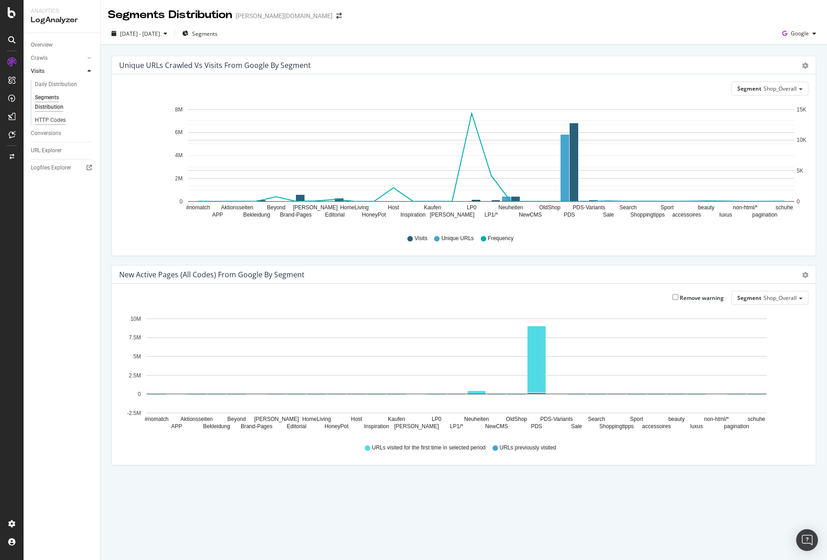
click at [50, 119] on div "HTTP Codes" at bounding box center [50, 121] width 31 height 10
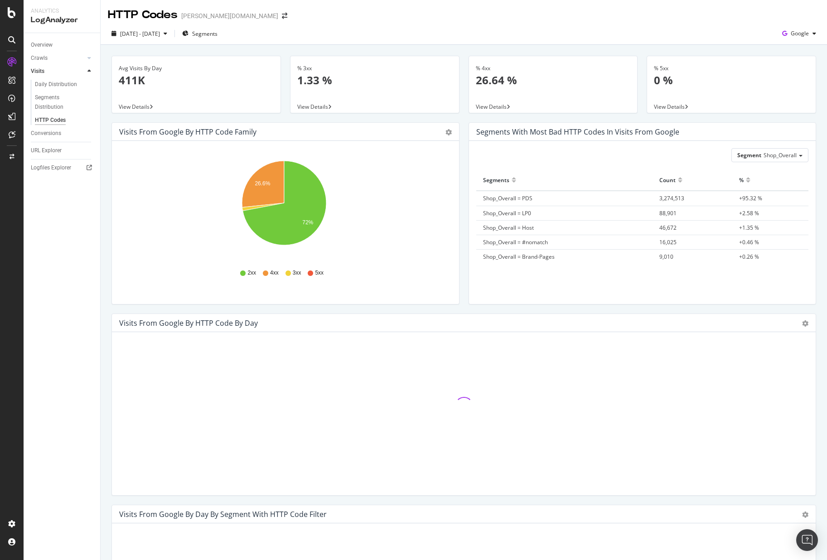
click at [43, 143] on div "Overview Crawls Daily Distribution Segments Distribution HTTP Codes Resources V…" at bounding box center [62, 296] width 77 height 527
click at [44, 145] on div "URL Explorer" at bounding box center [65, 150] width 69 height 13
click at [47, 150] on div "URL Explorer" at bounding box center [46, 151] width 31 height 10
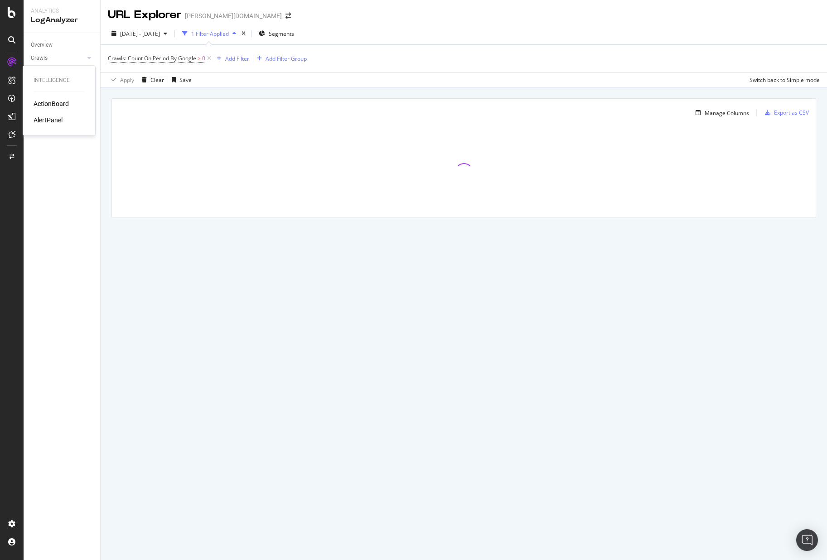
click at [54, 104] on div "ActionBoard" at bounding box center [51, 103] width 35 height 9
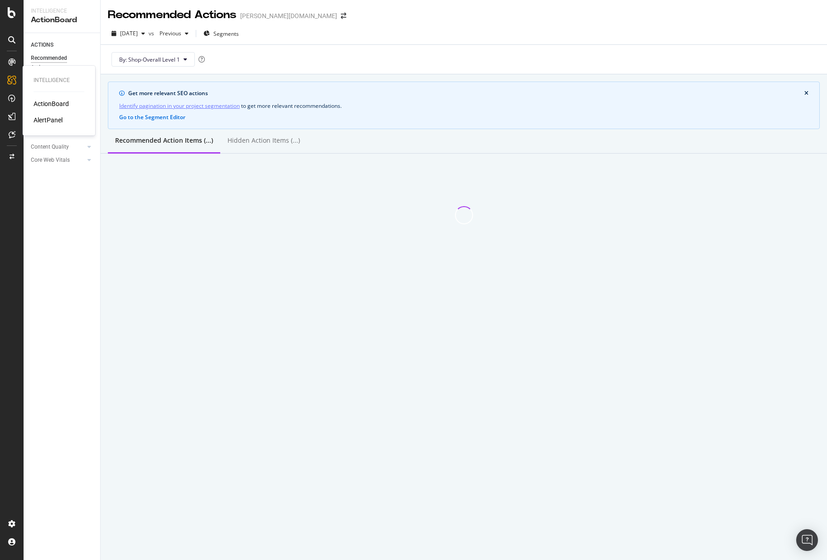
click at [59, 120] on div "AlertPanel" at bounding box center [48, 120] width 29 height 9
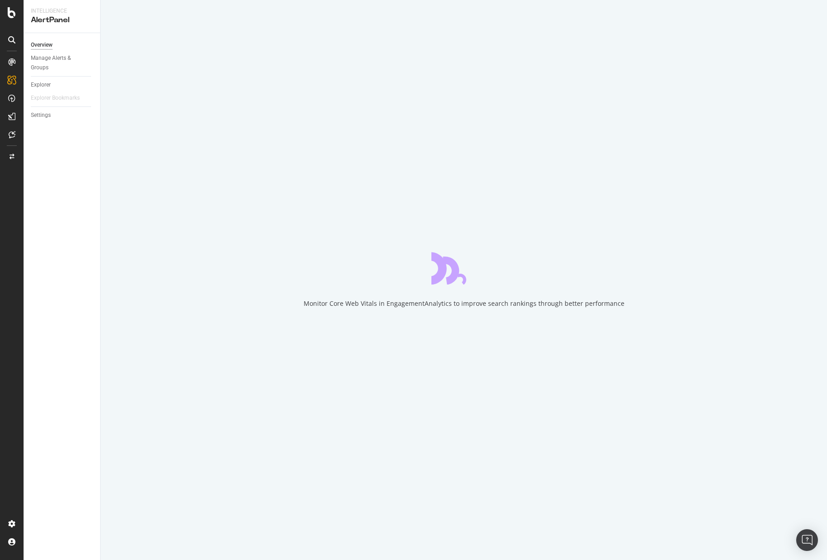
click at [227, 121] on div "Monitor Core Web Vitals in EngagementAnalytics to improve search rankings throu…" at bounding box center [464, 280] width 726 height 560
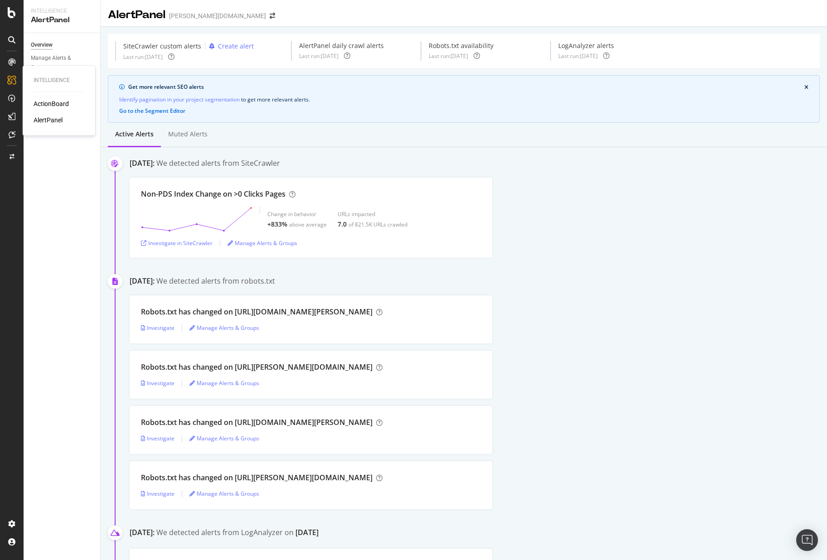
click at [39, 102] on div "ActionBoard" at bounding box center [51, 103] width 35 height 9
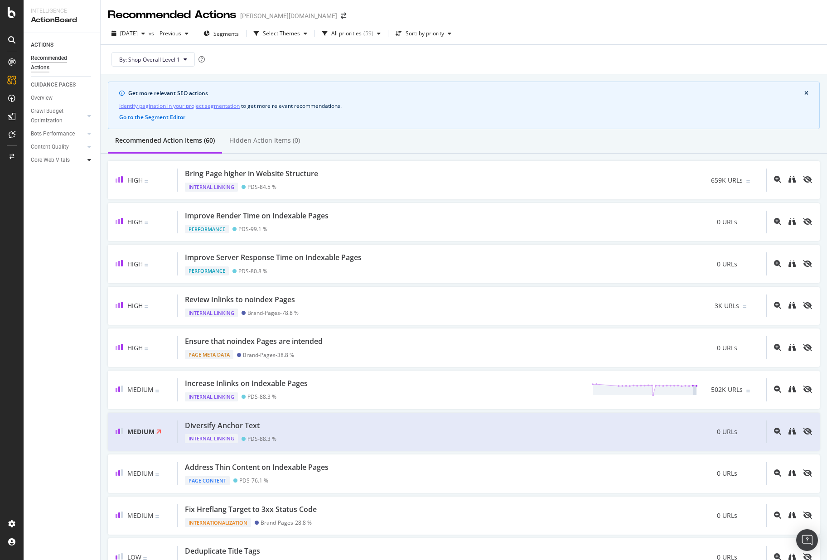
click at [88, 160] on icon at bounding box center [89, 159] width 4 height 5
click at [91, 147] on icon at bounding box center [89, 146] width 4 height 5
click at [89, 136] on icon at bounding box center [89, 133] width 4 height 5
click at [91, 115] on icon at bounding box center [89, 115] width 4 height 5
click at [90, 215] on icon at bounding box center [89, 214] width 4 height 5
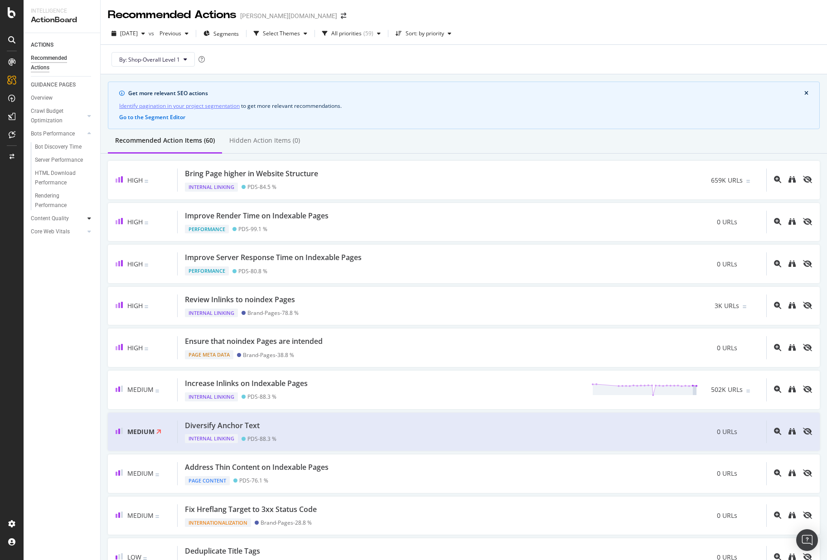
click at [87, 220] on icon at bounding box center [89, 218] width 4 height 5
click at [92, 214] on div at bounding box center [89, 212] width 9 height 9
click at [40, 112] on div "Crawl Budget Optimization" at bounding box center [55, 115] width 48 height 19
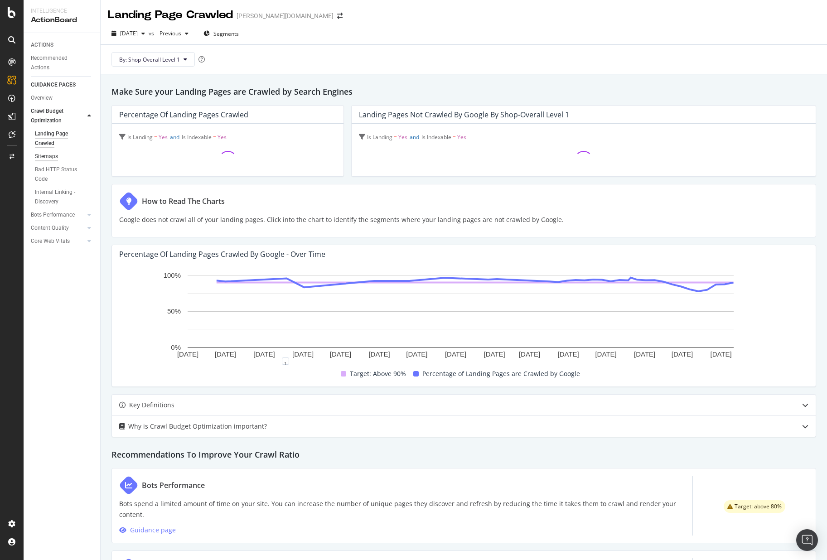
click at [47, 152] on div "Sitemaps" at bounding box center [46, 157] width 23 height 10
